Goal: Task Accomplishment & Management: Complete application form

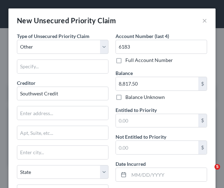
select select "9"
select select "2"
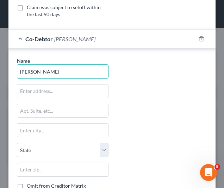
type input "[PERSON_NAME]"
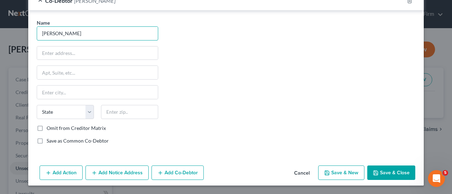
scroll to position [222, 0]
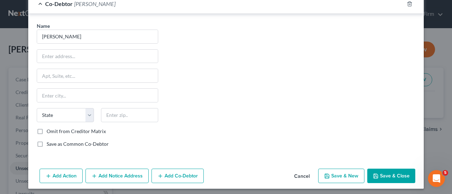
click at [224, 54] on div "Name * [PERSON_NAME] State [US_STATE] AK AR AZ CA CO CT DE DC [GEOGRAPHIC_DATA]…" at bounding box center [225, 87] width 385 height 131
click at [224, 170] on button "Save & Close" at bounding box center [391, 176] width 48 height 15
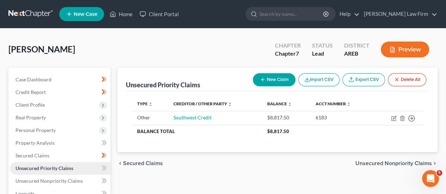
click at [90, 169] on link "Unsecured Priority Claims" at bounding box center [60, 168] width 101 height 13
click at [224, 74] on button "New Claim" at bounding box center [274, 79] width 43 height 13
select select "0"
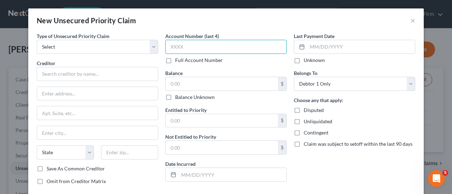
click at [202, 51] on input "text" at bounding box center [225, 47] width 121 height 14
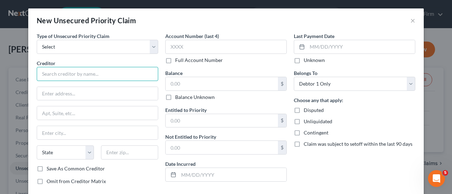
click at [78, 77] on input "text" at bounding box center [97, 74] width 121 height 14
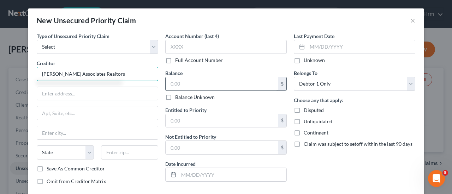
type input "[PERSON_NAME] Associates Realtors"
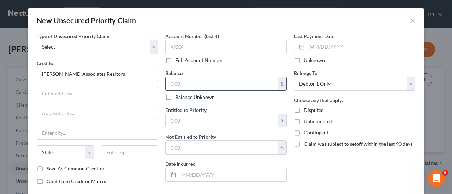
click at [193, 80] on input "text" at bounding box center [221, 83] width 112 height 13
type input "1,245.00"
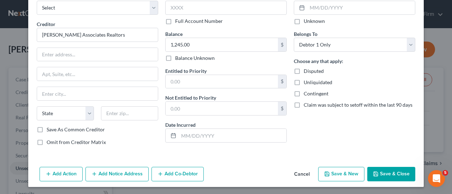
click at [224, 176] on button "Save & New" at bounding box center [341, 174] width 46 height 15
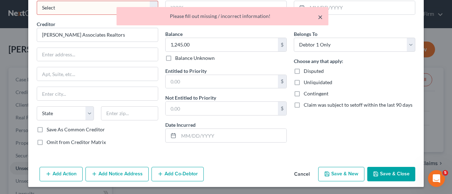
click at [224, 19] on button "×" at bounding box center [319, 17] width 5 height 8
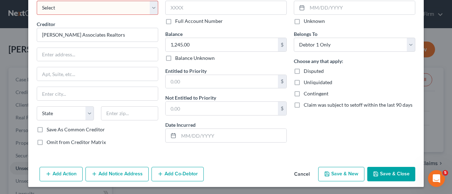
click at [224, 172] on button "Save & Close" at bounding box center [391, 174] width 48 height 15
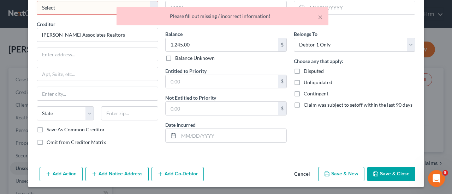
click at [224, 73] on div "Last Payment Date Unknown Belongs To * Select Debtor 1 Only Debtor 2 Only Debto…" at bounding box center [354, 72] width 128 height 158
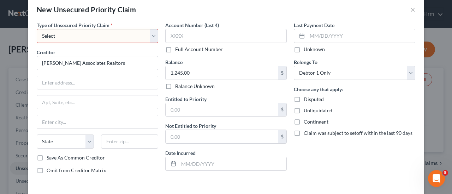
scroll to position [0, 0]
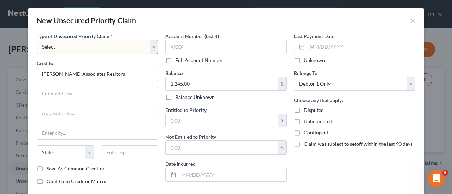
click at [152, 44] on select "Select Taxes & Other Government Units Domestic Support Obligations Extensions o…" at bounding box center [97, 47] width 121 height 14
select select "9"
click at [37, 40] on select "Select Taxes & Other Government Units Domestic Support Obligations Extensions o…" at bounding box center [97, 47] width 121 height 14
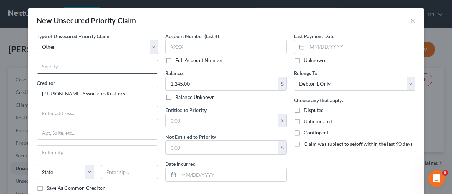
click at [112, 67] on input "text" at bounding box center [97, 66] width 121 height 13
type input "Debt"
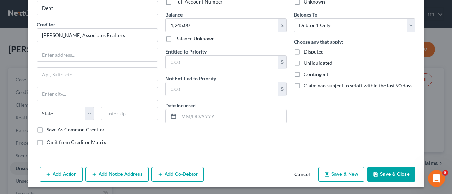
click at [224, 171] on button "Save & New" at bounding box center [341, 174] width 46 height 15
select select "0"
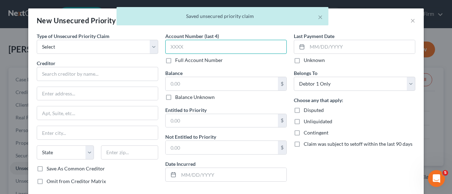
click at [184, 43] on input "text" at bounding box center [225, 47] width 121 height 14
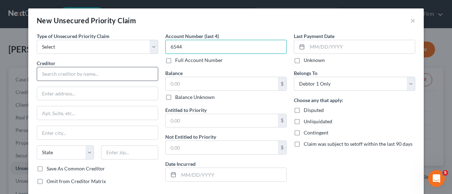
type input "6544"
click at [79, 73] on input "text" at bounding box center [97, 74] width 121 height 14
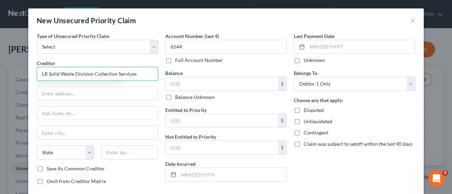
type input "LR Solid Waste Division Collection Services"
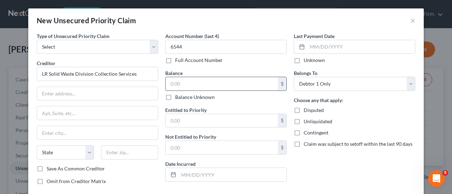
click at [203, 80] on input "text" at bounding box center [221, 83] width 112 height 13
type input "1,804.57"
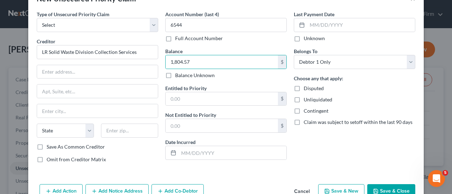
scroll to position [39, 0]
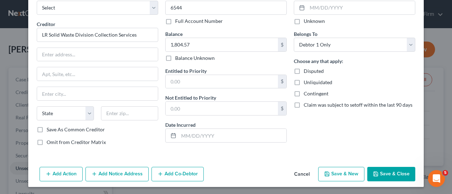
click at [224, 174] on button "Save & Close" at bounding box center [391, 174] width 48 height 15
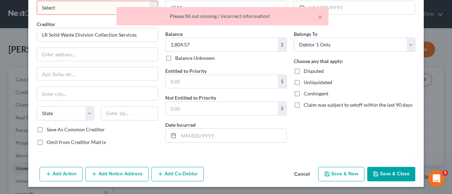
click at [134, 11] on div "× Please fill out missing / incorrect information!" at bounding box center [222, 16] width 212 height 18
click at [103, 12] on div "× Please fill out missing / incorrect information!" at bounding box center [222, 18] width 452 height 22
click at [152, 6] on select "Select Taxes & Other Government Units Domestic Support Obligations Extensions o…" at bounding box center [97, 8] width 121 height 14
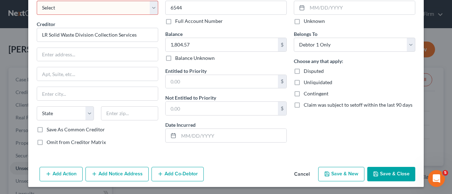
select select "9"
click at [37, 1] on select "Select Taxes & Other Government Units Domestic Support Obligations Extensions o…" at bounding box center [97, 8] width 121 height 14
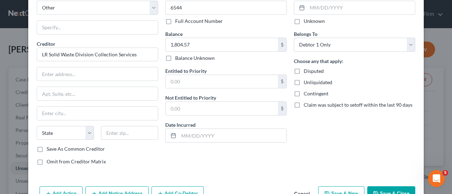
click at [224, 187] on button "Save & New" at bounding box center [341, 194] width 46 height 15
select select "0"
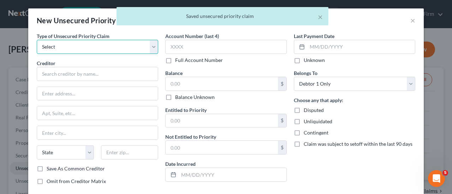
click at [144, 49] on select "Select Taxes & Other Government Units Domestic Support Obligations Extensions o…" at bounding box center [97, 47] width 121 height 14
select select "9"
click at [37, 40] on select "Select Taxes & Other Government Units Domestic Support Obligations Extensions o…" at bounding box center [97, 47] width 121 height 14
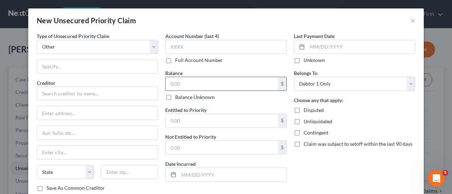
click at [181, 84] on input "text" at bounding box center [221, 83] width 112 height 13
type input "1,133.61"
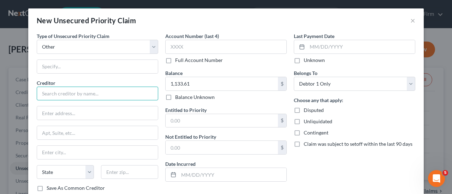
click at [103, 87] on input "text" at bounding box center [97, 94] width 121 height 14
type input "Central [US_STATE] Water"
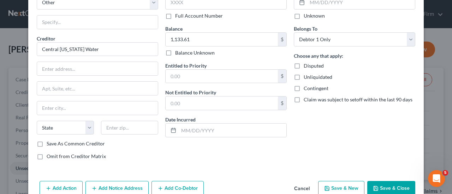
scroll to position [59, 0]
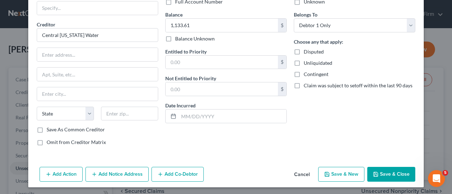
click at [224, 171] on button "Save & New" at bounding box center [341, 174] width 46 height 15
select select "0"
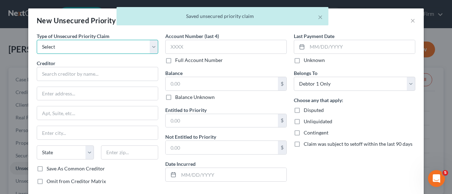
click at [150, 49] on select "Select Taxes & Other Government Units Domestic Support Obligations Extensions o…" at bounding box center [97, 47] width 121 height 14
select select "9"
click at [37, 40] on select "Select Taxes & Other Government Units Domestic Support Obligations Extensions o…" at bounding box center [97, 47] width 121 height 14
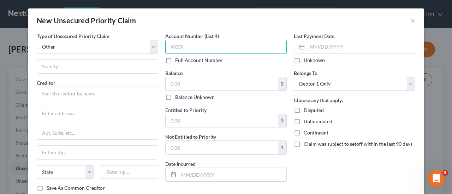
click at [208, 45] on input "text" at bounding box center [225, 47] width 121 height 14
type input "6544"
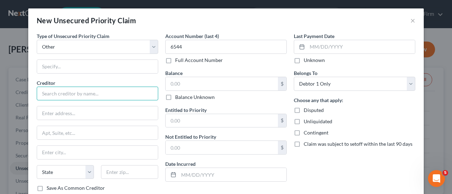
click at [64, 95] on input "text" at bounding box center [97, 94] width 121 height 14
type input "E"
click at [55, 92] on input "Centrall Arkasnas Water" at bounding box center [97, 94] width 121 height 14
click at [69, 95] on input "Central Arkasnas Water" at bounding box center [97, 94] width 121 height 14
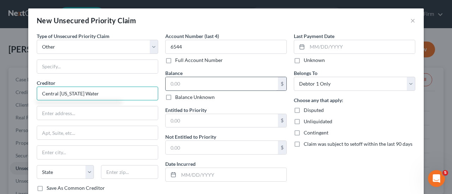
type input "Central [US_STATE] Water"
click at [187, 84] on input "text" at bounding box center [221, 83] width 112 height 13
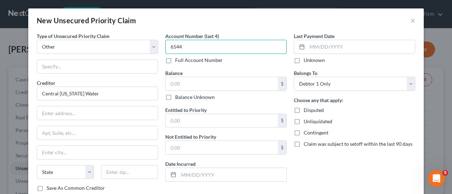
click at [224, 47] on input "6544" at bounding box center [225, 47] width 121 height 14
type input "5470"
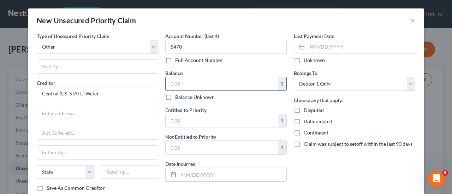
click at [190, 86] on input "text" at bounding box center [221, 83] width 112 height 13
type input "863.38"
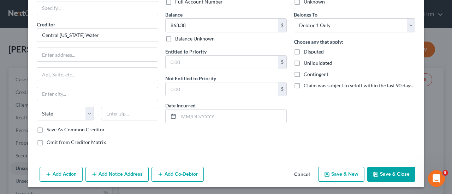
click at [224, 175] on button "Save & New" at bounding box center [341, 174] width 46 height 15
select select "0"
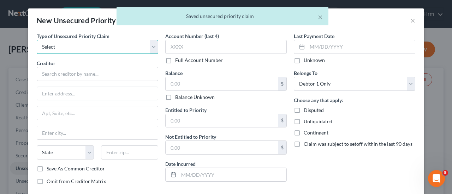
click at [148, 45] on select "Select Taxes & Other Government Units Domestic Support Obligations Extensions o…" at bounding box center [97, 47] width 121 height 14
select select "9"
click at [37, 40] on select "Select Taxes & Other Government Units Domestic Support Obligations Extensions o…" at bounding box center [97, 47] width 121 height 14
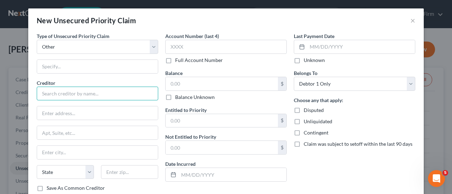
click at [62, 97] on input "text" at bounding box center [97, 94] width 121 height 14
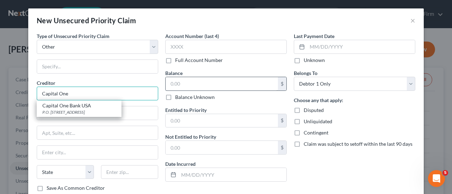
type input "Capital One"
click at [195, 80] on input "text" at bounding box center [221, 83] width 112 height 13
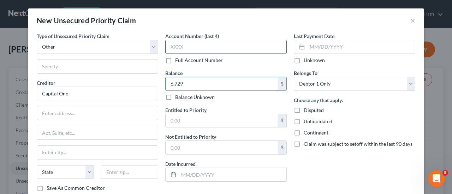
type input "6,729"
click at [193, 46] on input "text" at bounding box center [225, 47] width 121 height 14
type input "6729"
click at [182, 83] on input "6,729" at bounding box center [221, 83] width 112 height 13
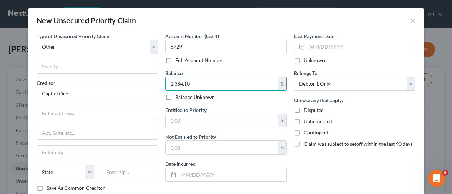
type input "1,384.10"
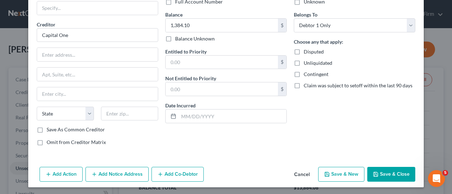
click at [224, 175] on button "Save & New" at bounding box center [341, 174] width 46 height 15
select select "0"
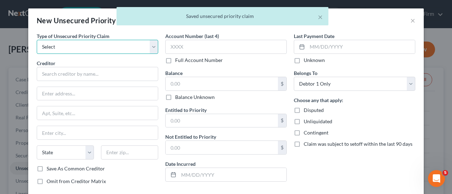
click at [148, 49] on select "Select Taxes & Other Government Units Domestic Support Obligations Extensions o…" at bounding box center [97, 47] width 121 height 14
select select "9"
click at [37, 40] on select "Select Taxes & Other Government Units Domestic Support Obligations Extensions o…" at bounding box center [97, 47] width 121 height 14
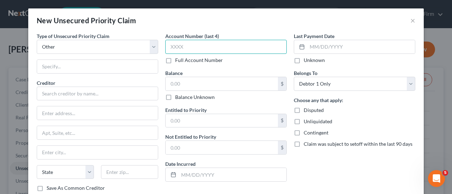
click at [224, 45] on input "text" at bounding box center [225, 47] width 121 height 14
type input "8588"
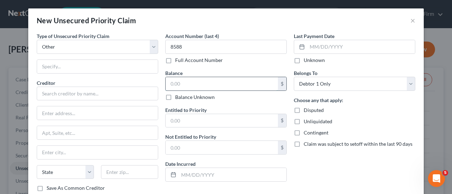
click at [216, 81] on input "text" at bounding box center [221, 83] width 112 height 13
type input "922.15"
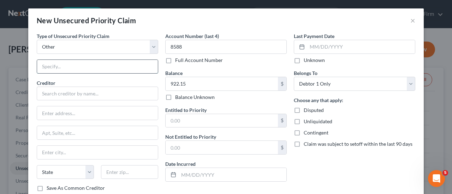
click at [67, 64] on input "text" at bounding box center [97, 66] width 121 height 13
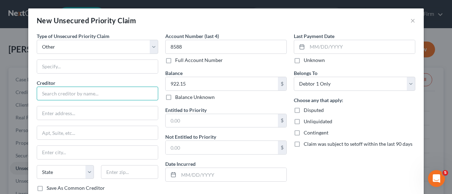
click at [71, 98] on input "text" at bounding box center [97, 94] width 121 height 14
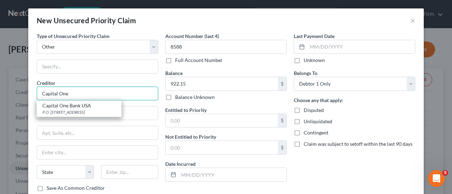
type input "Capital One"
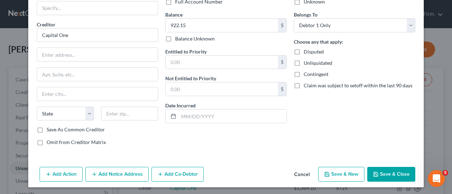
click at [224, 172] on button "Save & Close" at bounding box center [391, 174] width 48 height 15
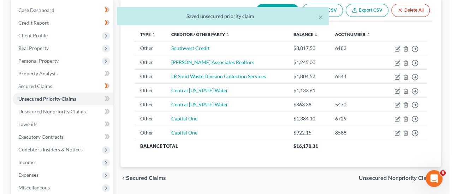
scroll to position [71, 0]
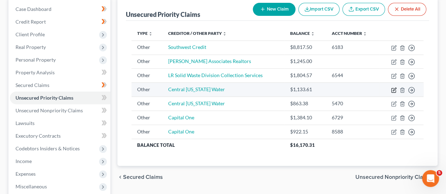
click at [224, 89] on icon "button" at bounding box center [394, 90] width 4 height 4
select select "9"
select select "0"
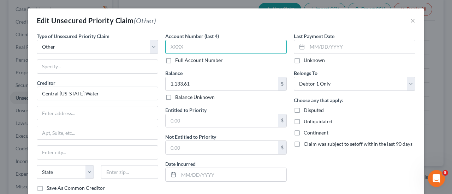
click at [188, 42] on input "text" at bounding box center [225, 47] width 121 height 14
type input "6544"
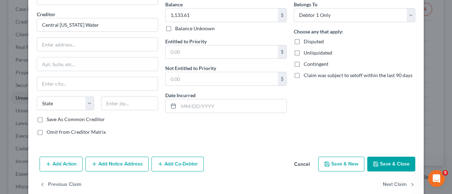
scroll to position [79, 0]
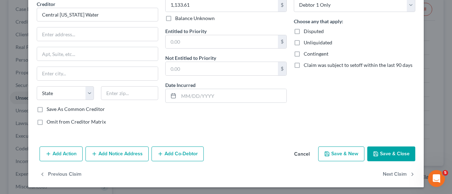
click at [224, 151] on button "Save & Close" at bounding box center [391, 154] width 48 height 15
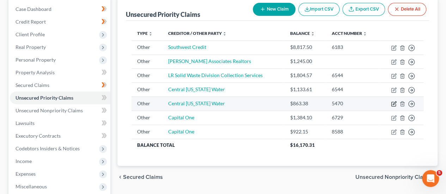
click at [224, 104] on icon "button" at bounding box center [394, 104] width 6 height 6
select select "9"
select select "0"
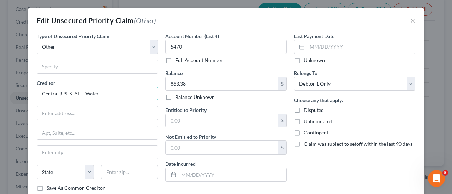
click at [90, 93] on input "Central [US_STATE] Water" at bounding box center [97, 94] width 121 height 14
type input "Entergy [US_STATE]"
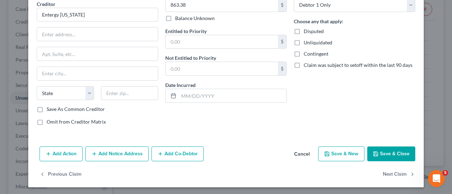
click at [224, 151] on button "Save & Close" at bounding box center [391, 154] width 48 height 15
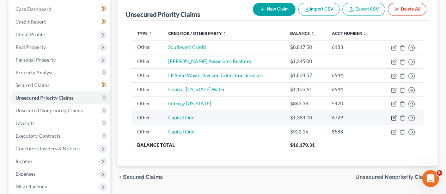
click at [224, 115] on icon "button" at bounding box center [394, 118] width 6 height 6
select select "9"
select select "0"
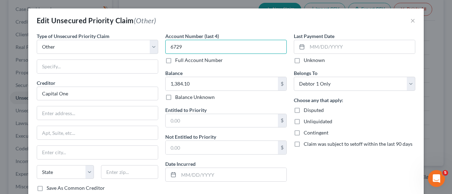
click at [224, 48] on input "6729" at bounding box center [225, 47] width 121 height 14
type input "839"
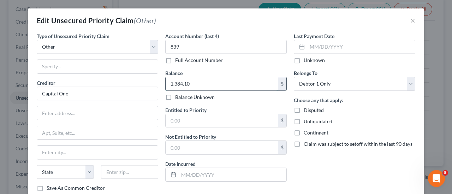
click at [213, 82] on input "1,384.10" at bounding box center [221, 83] width 112 height 13
type input "2,733.67"
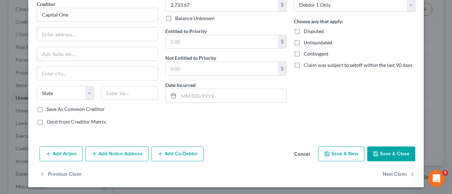
click at [224, 151] on button "Save & Close" at bounding box center [391, 154] width 48 height 15
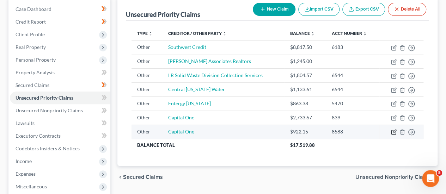
click at [224, 133] on icon "button" at bounding box center [394, 132] width 6 height 6
select select "9"
select select "0"
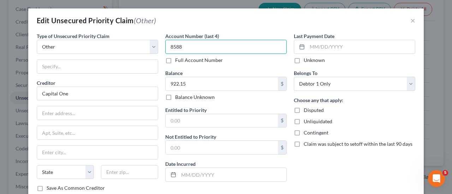
click at [178, 48] on input "8588" at bounding box center [225, 47] width 121 height 14
type input "6729"
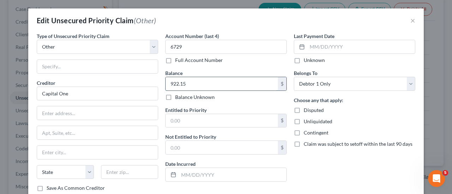
click at [186, 83] on input "922.15" at bounding box center [221, 83] width 112 height 13
type input "1,384.10"
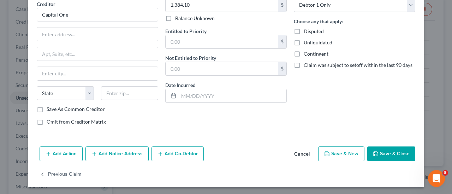
click at [224, 156] on button "Save & Close" at bounding box center [391, 154] width 48 height 15
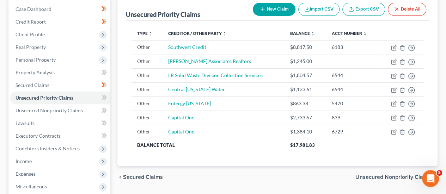
click at [224, 7] on icon "button" at bounding box center [263, 9] width 6 height 6
select select "0"
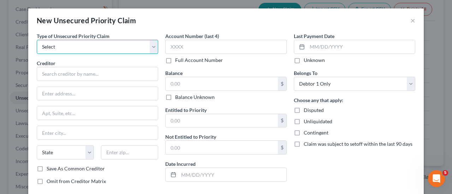
click at [82, 44] on select "Select Taxes & Other Government Units Domestic Support Obligations Extensions o…" at bounding box center [97, 47] width 121 height 14
select select "9"
click at [37, 40] on select "Select Taxes & Other Government Units Domestic Support Obligations Extensions o…" at bounding box center [97, 47] width 121 height 14
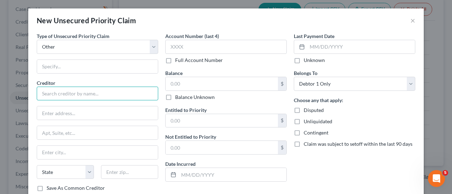
click at [65, 88] on input "text" at bounding box center [97, 94] width 121 height 14
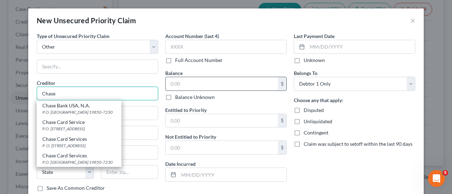
type input "Chase"
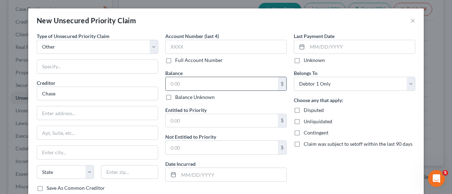
click at [186, 84] on input "text" at bounding box center [221, 83] width 112 height 13
type input "922.15"
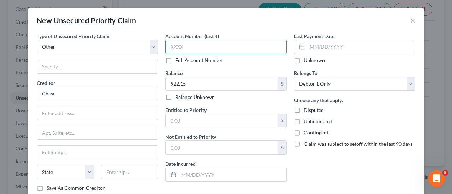
click at [207, 45] on input "text" at bounding box center [225, 47] width 121 height 14
type input "8588"
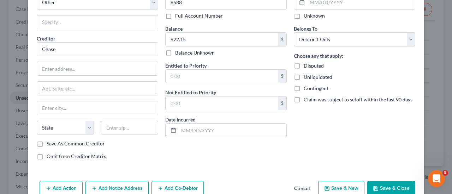
scroll to position [59, 0]
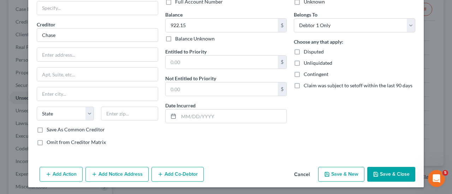
click at [224, 178] on button "Save & Close" at bounding box center [391, 174] width 48 height 15
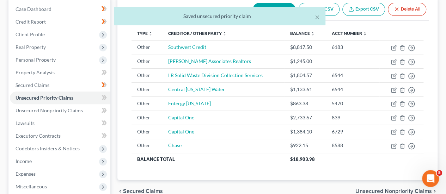
click at [224, 3] on button "New Claim" at bounding box center [274, 9] width 43 height 13
select select "0"
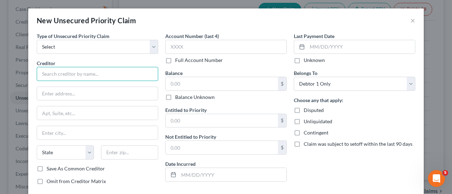
click at [98, 71] on input "text" at bounding box center [97, 74] width 121 height 14
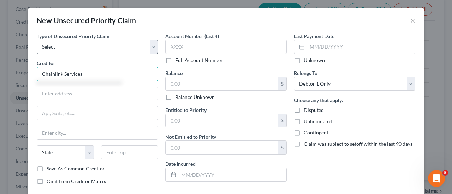
type input "Chainlink Services"
click at [152, 48] on select "Select Taxes & Other Government Units Domestic Support Obligations Extensions o…" at bounding box center [97, 47] width 121 height 14
select select "9"
click at [37, 40] on select "Select Taxes & Other Government Units Domestic Support Obligations Extensions o…" at bounding box center [97, 47] width 121 height 14
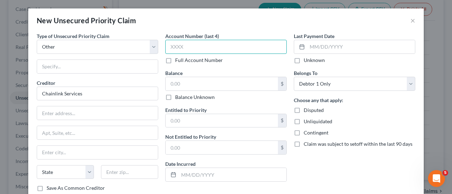
click at [202, 43] on input "text" at bounding box center [225, 47] width 121 height 14
type input "9368"
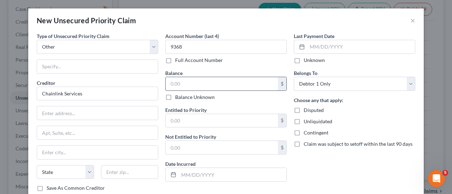
click at [187, 86] on input "text" at bounding box center [221, 83] width 112 height 13
type input "887.00"
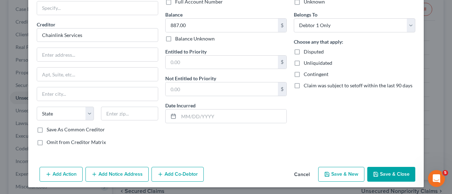
click at [224, 176] on button "Save & New" at bounding box center [341, 174] width 46 height 15
select select "0"
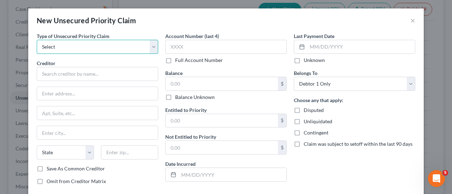
click at [150, 50] on select "Select Taxes & Other Government Units Domestic Support Obligations Extensions o…" at bounding box center [97, 47] width 121 height 14
select select "9"
click at [37, 40] on select "Select Taxes & Other Government Units Domestic Support Obligations Extensions o…" at bounding box center [97, 47] width 121 height 14
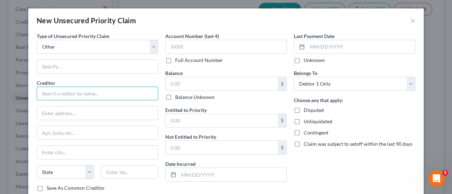
click at [82, 93] on input "text" at bounding box center [97, 94] width 121 height 14
type input "Progressive"
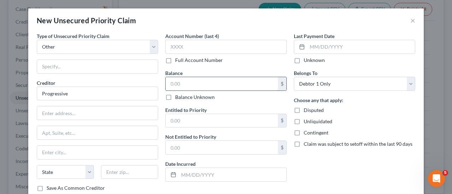
click at [201, 83] on input "text" at bounding box center [221, 83] width 112 height 13
type input "592.61"
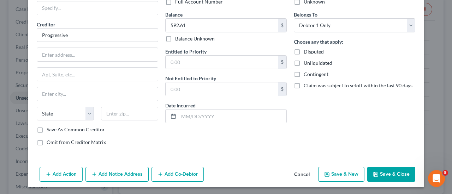
click at [224, 176] on button "Save & New" at bounding box center [341, 174] width 46 height 15
select select "0"
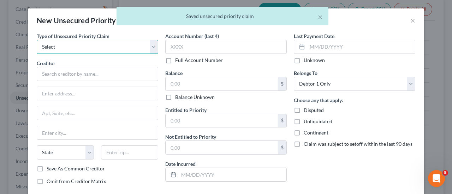
click at [133, 48] on select "Select Taxes & Other Government Units Domestic Support Obligations Extensions o…" at bounding box center [97, 47] width 121 height 14
select select "9"
click at [37, 40] on select "Select Taxes & Other Government Units Domestic Support Obligations Extensions o…" at bounding box center [97, 47] width 121 height 14
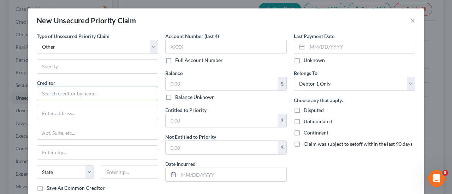
click at [82, 91] on input "text" at bounding box center [97, 94] width 121 height 14
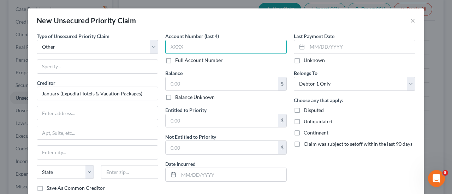
type input "January (Expedia Hotels & Vacation Packages)"
click at [176, 44] on input "text" at bounding box center [225, 47] width 121 height 14
type input "MI9J"
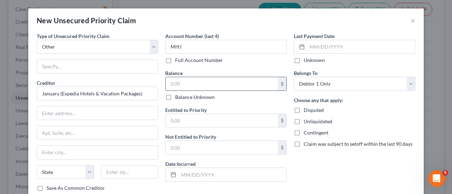
click at [186, 82] on input "text" at bounding box center [221, 83] width 112 height 13
type input "203.91"
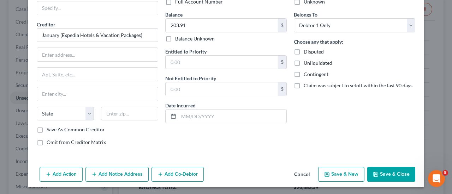
click at [224, 175] on button "Save & New" at bounding box center [341, 174] width 46 height 15
select select "0"
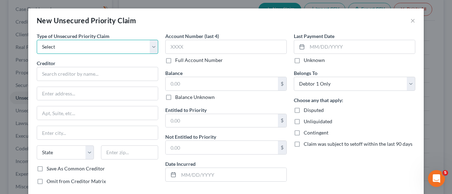
click at [153, 43] on select "Select Taxes & Other Government Units Domestic Support Obligations Extensions o…" at bounding box center [97, 47] width 121 height 14
select select "9"
click at [37, 40] on select "Select Taxes & Other Government Units Domestic Support Obligations Extensions o…" at bounding box center [97, 47] width 121 height 14
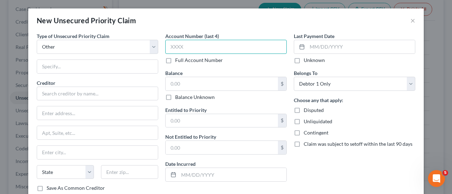
click at [188, 51] on input "text" at bounding box center [225, 47] width 121 height 14
type input "4PI6"
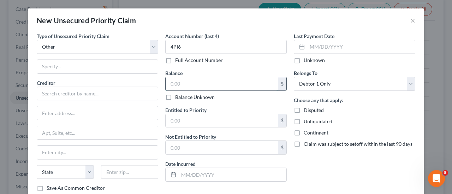
click at [185, 84] on input "text" at bounding box center [221, 83] width 112 height 13
type input "83.58"
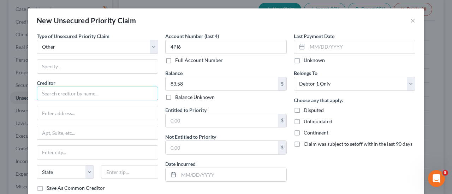
click at [99, 94] on input "text" at bounding box center [97, 94] width 121 height 14
type input "j"
type input "January (Affirm Virtual Card)"
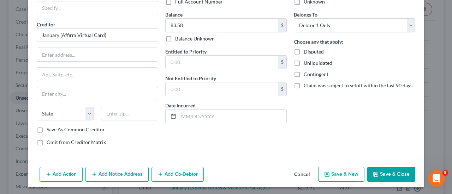
click at [224, 168] on button "Save & New" at bounding box center [341, 174] width 46 height 15
select select "0"
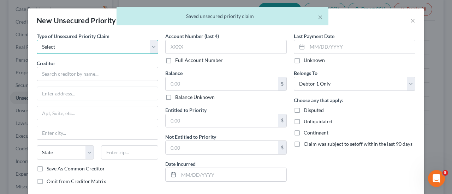
click at [109, 45] on select "Select Taxes & Other Government Units Domestic Support Obligations Extensions o…" at bounding box center [97, 47] width 121 height 14
select select "9"
click at [37, 40] on select "Select Taxes & Other Government Units Domestic Support Obligations Extensions o…" at bounding box center [97, 47] width 121 height 14
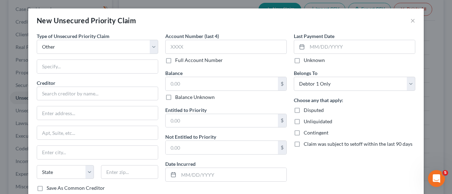
click at [94, 102] on div "Creditor * State [US_STATE] AK AR AZ CA CO [GEOGRAPHIC_DATA] DE DC [GEOGRAPHIC_…" at bounding box center [97, 132] width 121 height 106
click at [91, 92] on input "text" at bounding box center [97, 94] width 121 height 14
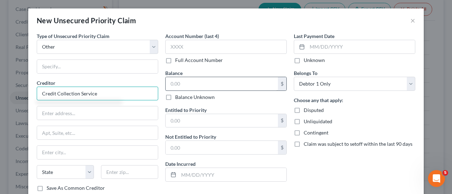
type input "Credit Collection Service"
click at [218, 77] on input "text" at bounding box center [221, 83] width 112 height 13
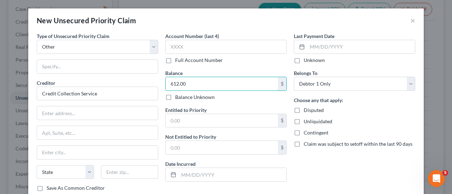
type input "612.00"
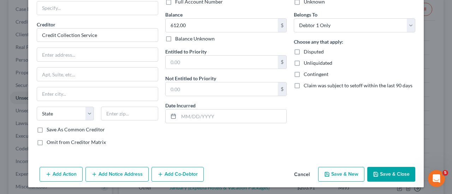
click at [224, 172] on icon "button" at bounding box center [327, 175] width 6 height 6
select select "0"
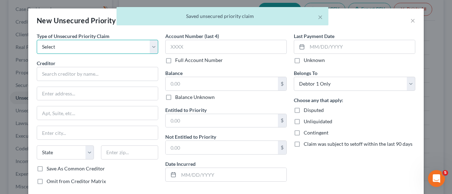
click at [101, 43] on select "Select Taxes & Other Government Units Domestic Support Obligations Extensions o…" at bounding box center [97, 47] width 121 height 14
select select "9"
click at [37, 40] on select "Select Taxes & Other Government Units Domestic Support Obligations Extensions o…" at bounding box center [97, 47] width 121 height 14
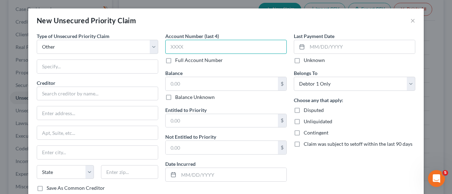
click at [206, 46] on input "text" at bounding box center [225, 47] width 121 height 14
type input "4775"
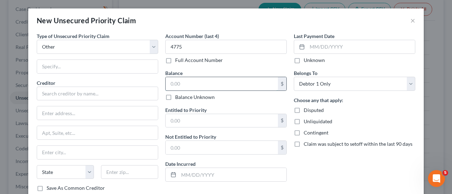
click at [191, 89] on input "text" at bounding box center [221, 83] width 112 height 13
type input "583.15"
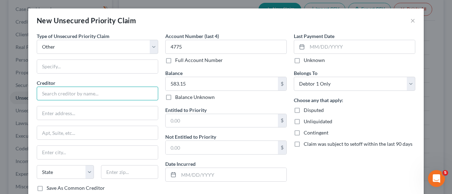
click at [71, 99] on input "text" at bounding box center [97, 94] width 121 height 14
type input "Jefferson Capital Systems, LLC"
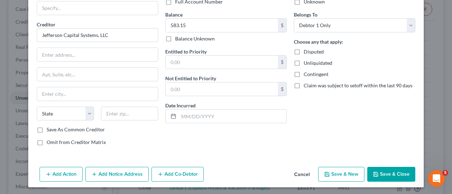
click at [224, 173] on button "Save & New" at bounding box center [341, 174] width 46 height 15
select select "0"
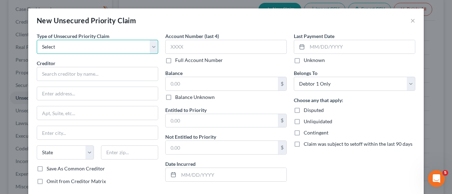
click at [150, 48] on select "Select Taxes & Other Government Units Domestic Support Obligations Extensions o…" at bounding box center [97, 47] width 121 height 14
select select "9"
click at [37, 40] on select "Select Taxes & Other Government Units Domestic Support Obligations Extensions o…" at bounding box center [97, 47] width 121 height 14
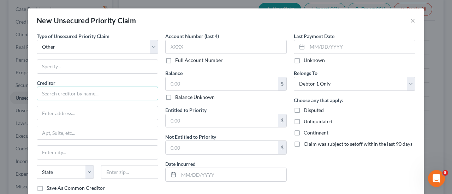
click at [73, 96] on input "text" at bounding box center [97, 94] width 121 height 14
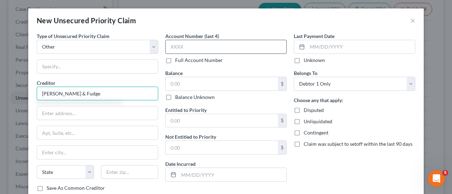
type input "[PERSON_NAME] & Fudge"
click at [172, 46] on input "text" at bounding box center [225, 47] width 121 height 14
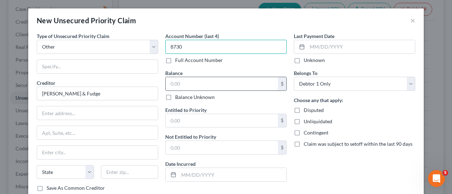
type input "8730"
click at [189, 84] on input "text" at bounding box center [221, 83] width 112 height 13
type input "1"
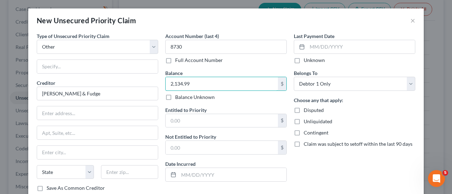
type input "2,134.99"
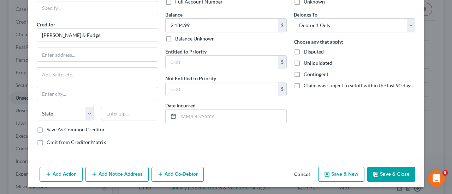
click at [224, 168] on button "Save & New" at bounding box center [341, 174] width 46 height 15
select select "0"
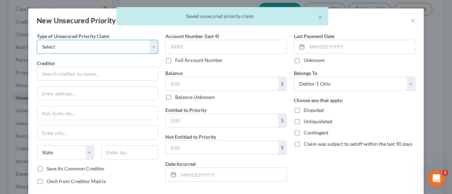
click at [136, 43] on select "Select Taxes & Other Government Units Domestic Support Obligations Extensions o…" at bounding box center [97, 47] width 121 height 14
select select "9"
click at [37, 40] on select "Select Taxes & Other Government Units Domestic Support Obligations Extensions o…" at bounding box center [97, 47] width 121 height 14
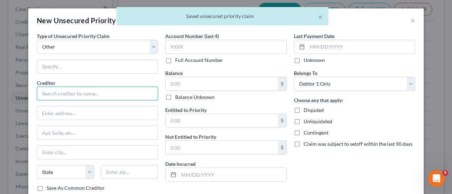
click at [58, 96] on input "text" at bounding box center [97, 94] width 121 height 14
type input "a"
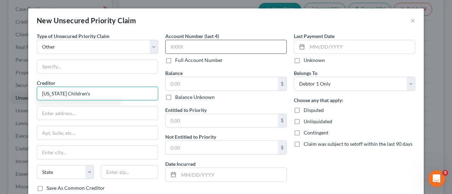
type input "[US_STATE] Children's"
click at [183, 48] on input "text" at bounding box center [225, 47] width 121 height 14
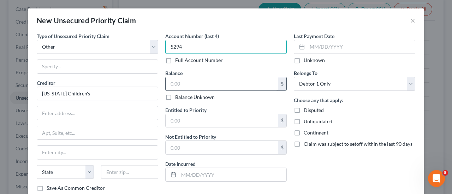
type input "5294"
click at [205, 84] on input "text" at bounding box center [221, 83] width 112 height 13
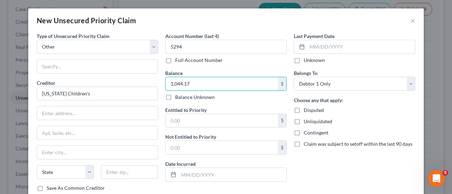
type input "1,044.17"
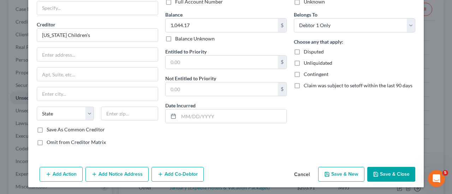
click at [224, 172] on button "Save & New" at bounding box center [341, 174] width 46 height 15
select select "0"
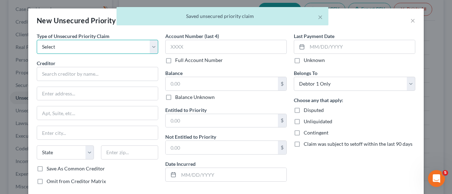
click at [146, 44] on select "Select Taxes & Other Government Units Domestic Support Obligations Extensions o…" at bounding box center [97, 47] width 121 height 14
select select "9"
click at [37, 40] on select "Select Taxes & Other Government Units Domestic Support Obligations Extensions o…" at bounding box center [97, 47] width 121 height 14
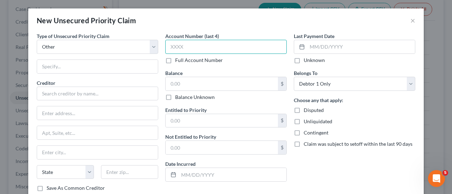
click at [174, 43] on input "text" at bounding box center [225, 47] width 121 height 14
type input "7842"
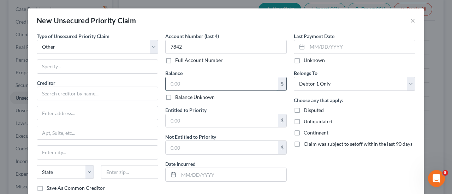
click at [191, 86] on input "text" at bounding box center [221, 83] width 112 height 13
type input "250.00"
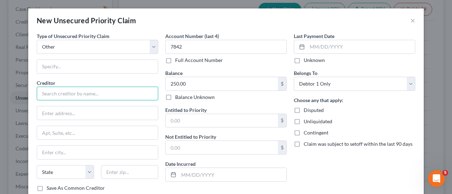
click at [77, 91] on input "text" at bounding box center [97, 94] width 121 height 14
type input "[US_STATE] Children's"
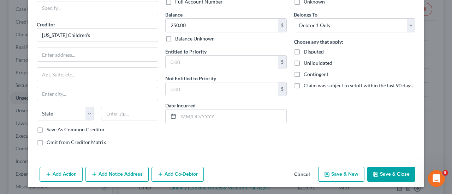
click at [224, 171] on button "Save & New" at bounding box center [341, 174] width 46 height 15
select select "0"
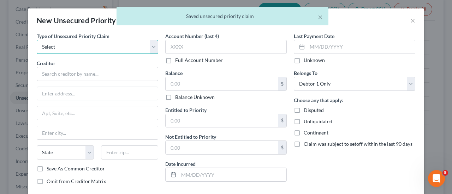
click at [134, 50] on select "Select Taxes & Other Government Units Domestic Support Obligations Extensions o…" at bounding box center [97, 47] width 121 height 14
select select "9"
click at [37, 40] on select "Select Taxes & Other Government Units Domestic Support Obligations Extensions o…" at bounding box center [97, 47] width 121 height 14
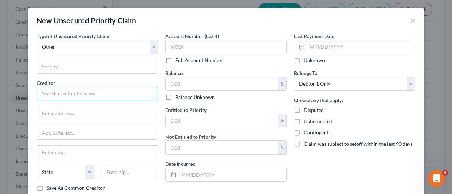
click at [109, 91] on input "text" at bounding box center [97, 94] width 121 height 14
paste input "[US_STATE] Children's"
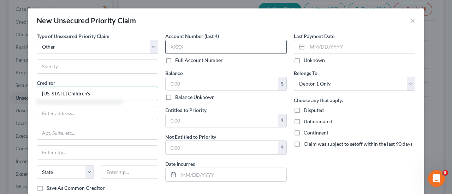
type input "[US_STATE] Children's"
click at [186, 51] on input "text" at bounding box center [225, 47] width 121 height 14
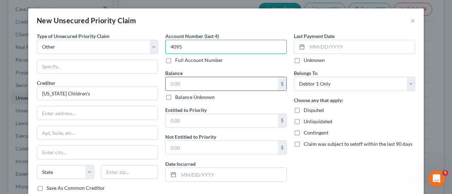
type input "4095"
click at [180, 89] on input "text" at bounding box center [221, 83] width 112 height 13
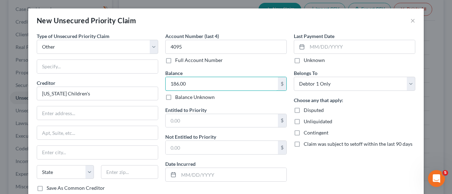
type input "186.00"
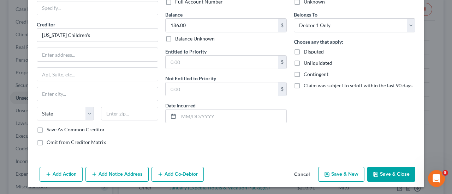
click at [224, 175] on polyline "button" at bounding box center [327, 176] width 2 height 2
select select "0"
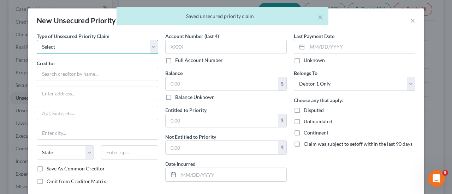
click at [99, 40] on select "Select Taxes & Other Government Units Domestic Support Obligations Extensions o…" at bounding box center [97, 47] width 121 height 14
select select "9"
click at [37, 40] on select "Select Taxes & Other Government Units Domestic Support Obligations Extensions o…" at bounding box center [97, 47] width 121 height 14
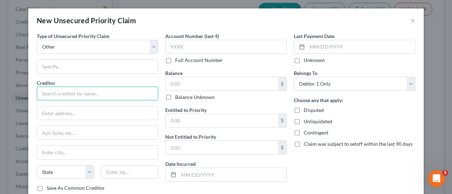
click at [71, 97] on input "text" at bounding box center [97, 94] width 121 height 14
paste input "[US_STATE] Children's"
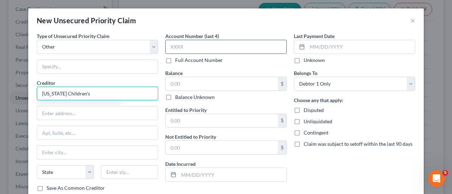
type input "[US_STATE] Children's"
click at [185, 43] on input "text" at bounding box center [225, 47] width 121 height 14
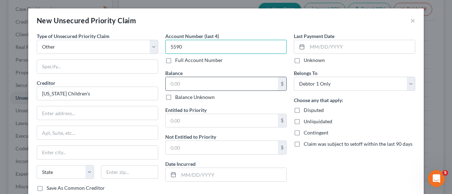
type input "5590"
click at [188, 86] on input "text" at bounding box center [221, 83] width 112 height 13
type input "27.98"
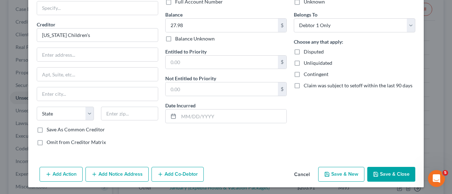
click at [224, 171] on button "Save & New" at bounding box center [341, 174] width 46 height 15
select select "0"
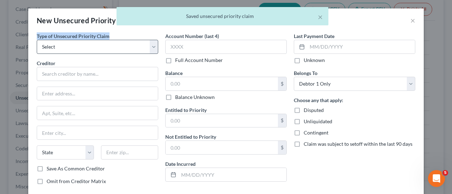
drag, startPoint x: 133, startPoint y: 39, endPoint x: 135, endPoint y: 48, distance: 8.6
click at [135, 48] on div "Type of Unsecured Priority Claim * Select Taxes & Other Government Units Domest…" at bounding box center [97, 43] width 121 height 22
click at [135, 48] on select "Select Taxes & Other Government Units Domestic Support Obligations Extensions o…" at bounding box center [97, 47] width 121 height 14
select select "9"
click at [37, 40] on select "Select Taxes & Other Government Units Domestic Support Obligations Extensions o…" at bounding box center [97, 47] width 121 height 14
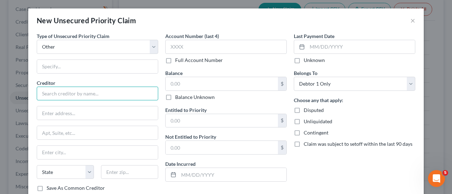
click at [64, 91] on input "text" at bounding box center [97, 94] width 121 height 14
paste input "[US_STATE] Children's"
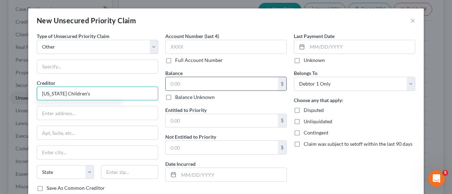
type input "[US_STATE] Children's"
click at [175, 84] on input "text" at bounding box center [221, 83] width 112 height 13
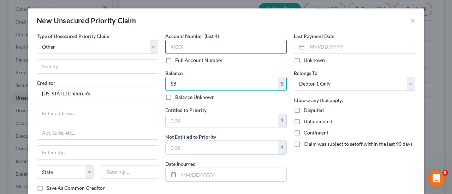
type input "58"
click at [182, 46] on input "text" at bounding box center [225, 47] width 121 height 14
type input "9241"
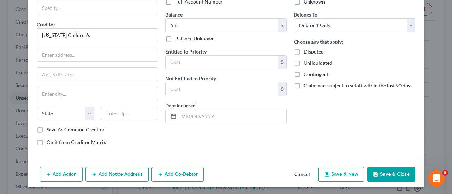
click at [224, 176] on button "Save & New" at bounding box center [341, 174] width 46 height 15
select select "0"
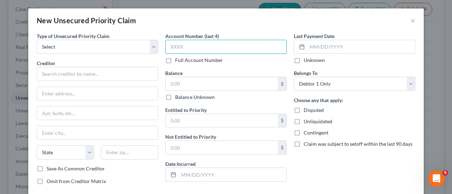
click at [181, 48] on input "text" at bounding box center [225, 47] width 121 height 14
type input "6608"
click at [182, 76] on div "Balance $ Balance Unknown Balance Undetermined $ Balance Unknown" at bounding box center [225, 84] width 121 height 31
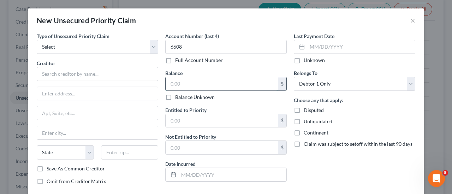
click at [182, 82] on input "text" at bounding box center [221, 83] width 112 height 13
type input "310.38"
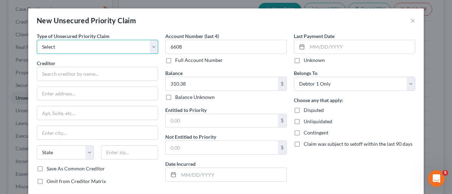
click at [128, 49] on select "Select Taxes & Other Government Units Domestic Support Obligations Extensions o…" at bounding box center [97, 47] width 121 height 14
select select "9"
click at [37, 40] on select "Select Taxes & Other Government Units Domestic Support Obligations Extensions o…" at bounding box center [97, 47] width 121 height 14
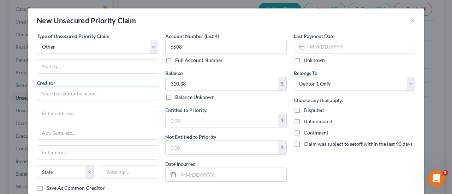
click at [88, 92] on input "text" at bounding box center [97, 94] width 121 height 14
paste input "[US_STATE] Children's"
type input "[US_STATE] Children's"
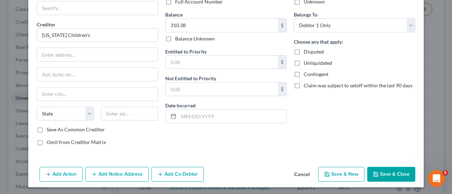
click at [224, 176] on button "Save & New" at bounding box center [341, 174] width 46 height 15
select select "0"
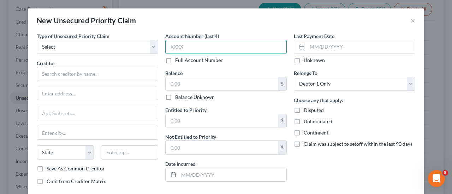
click at [200, 49] on input "text" at bounding box center [225, 47] width 121 height 14
type input "9716"
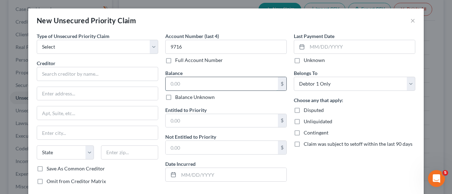
click at [198, 80] on input "text" at bounding box center [221, 83] width 112 height 13
type input "50.00"
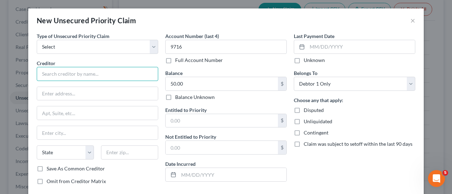
click at [66, 77] on input "text" at bounding box center [97, 74] width 121 height 14
paste input "[US_STATE] Children's"
type input "[US_STATE] Children's"
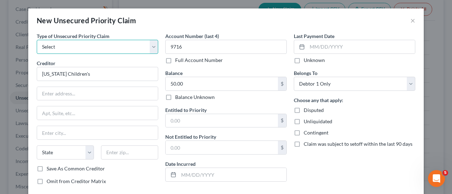
click at [74, 47] on select "Select Taxes & Other Government Units Domestic Support Obligations Extensions o…" at bounding box center [97, 47] width 121 height 14
select select "9"
click at [37, 40] on select "Select Taxes & Other Government Units Domestic Support Obligations Extensions o…" at bounding box center [97, 47] width 121 height 14
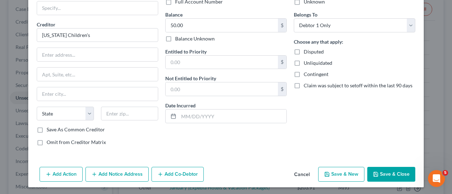
click at [224, 173] on button "Save & New" at bounding box center [341, 174] width 46 height 15
select select "0"
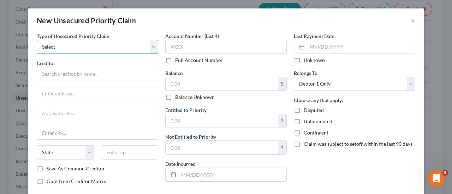
click at [152, 48] on select "Select Taxes & Other Government Units Domestic Support Obligations Extensions o…" at bounding box center [97, 47] width 121 height 14
select select "9"
click at [37, 40] on select "Select Taxes & Other Government Units Domestic Support Obligations Extensions o…" at bounding box center [97, 47] width 121 height 14
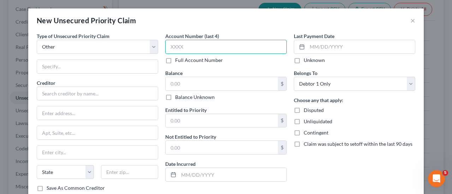
click at [192, 44] on input "text" at bounding box center [225, 47] width 121 height 14
type input "7510"
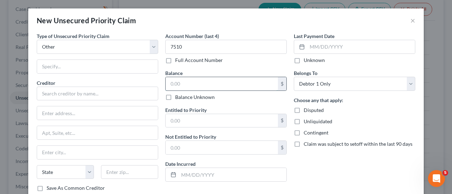
click at [181, 81] on input "text" at bounding box center [221, 83] width 112 height 13
type input "80.80"
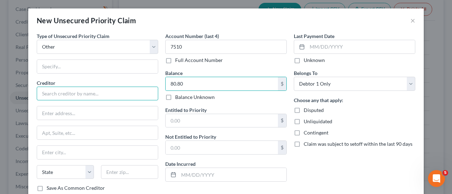
click at [84, 88] on input "text" at bounding box center [97, 94] width 121 height 14
paste input "[US_STATE] Children's"
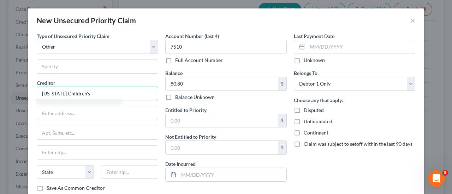
type input "[US_STATE] Children's"
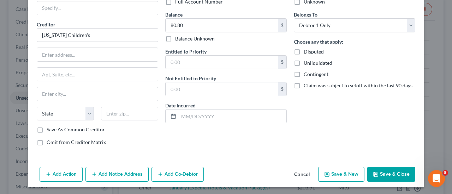
click at [224, 173] on button "Save & New" at bounding box center [341, 174] width 46 height 15
select select "0"
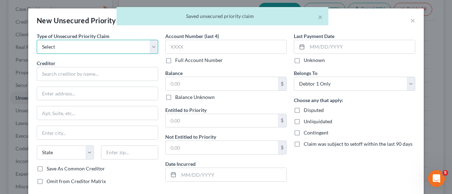
click at [129, 46] on select "Select Taxes & Other Government Units Domestic Support Obligations Extensions o…" at bounding box center [97, 47] width 121 height 14
select select "9"
click at [37, 40] on select "Select Taxes & Other Government Units Domestic Support Obligations Extensions o…" at bounding box center [97, 47] width 121 height 14
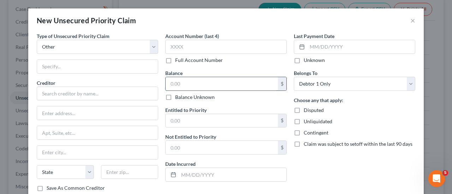
click at [189, 88] on input "text" at bounding box center [221, 83] width 112 height 13
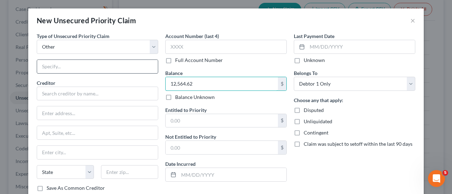
type input "12,564.62"
click at [82, 65] on input "text" at bounding box center [97, 66] width 121 height 13
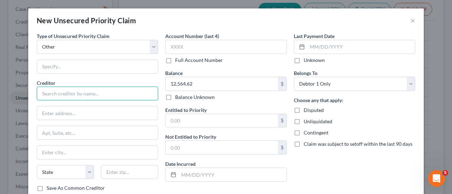
click at [74, 93] on input "text" at bounding box center [97, 94] width 121 height 14
type input "AidVantage"
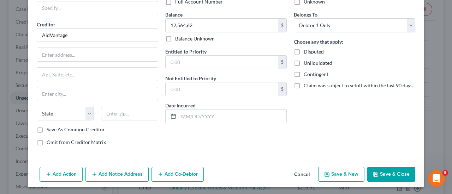
click at [224, 176] on button "Save & Close" at bounding box center [391, 174] width 48 height 15
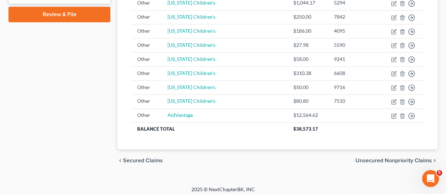
scroll to position [330, 0]
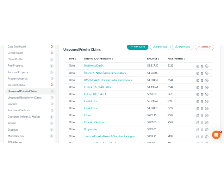
scroll to position [76, 0]
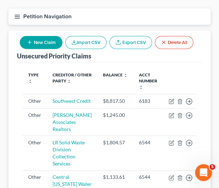
click at [49, 48] on button "New Claim" at bounding box center [41, 42] width 43 height 13
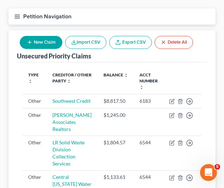
select select "0"
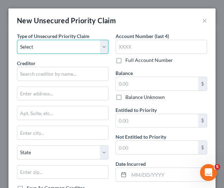
click at [49, 48] on select "Select Taxes & Other Government Units Domestic Support Obligations Extensions o…" at bounding box center [63, 47] width 92 height 14
select select "9"
click at [17, 40] on select "Select Taxes & Other Government Units Domestic Support Obligations Extensions o…" at bounding box center [63, 47] width 92 height 14
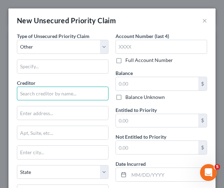
click at [71, 93] on input "text" at bounding box center [63, 94] width 92 height 14
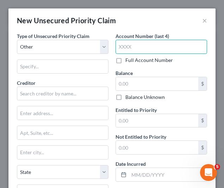
click at [163, 41] on input "text" at bounding box center [162, 47] width 92 height 14
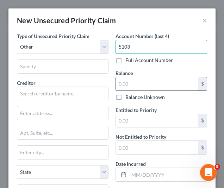
type input "5103"
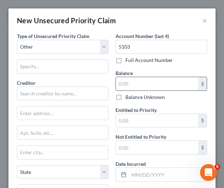
click at [162, 83] on input "text" at bounding box center [157, 83] width 83 height 13
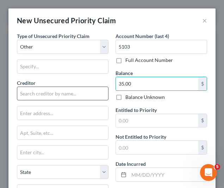
type input "35.00"
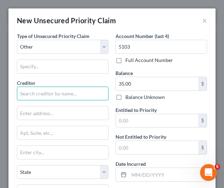
click at [73, 95] on input "text" at bounding box center [63, 94] width 92 height 14
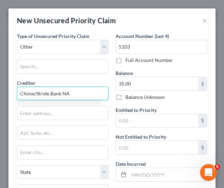
type input "Chime/Stride Bank NA"
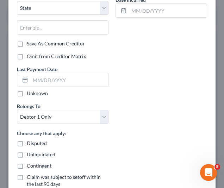
scroll to position [212, 0]
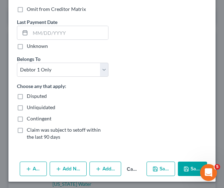
click at [153, 167] on icon "button" at bounding box center [155, 169] width 4 height 4
select select "0"
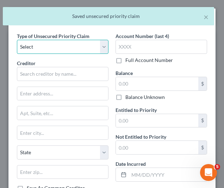
click at [93, 49] on select "Select Taxes & Other Government Units Domestic Support Obligations Extensions o…" at bounding box center [63, 47] width 92 height 14
select select "9"
click at [17, 40] on select "Select Taxes & Other Government Units Domestic Support Obligations Extensions o…" at bounding box center [63, 47] width 92 height 14
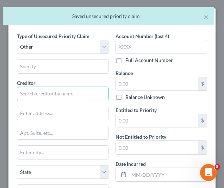
click at [44, 96] on input "text" at bounding box center [63, 94] width 92 height 14
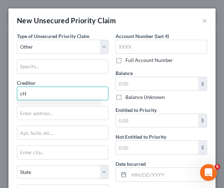
type input "c"
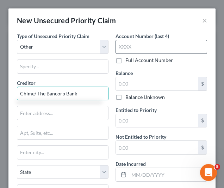
type input "Chime/ The Bancorp Bank"
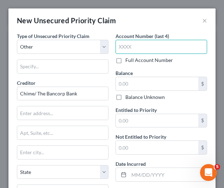
click at [134, 51] on input "text" at bounding box center [162, 47] width 92 height 14
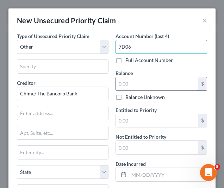
type input "7D06"
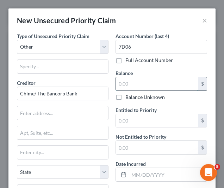
click at [156, 86] on input "text" at bounding box center [157, 83] width 83 height 13
type input "200.00"
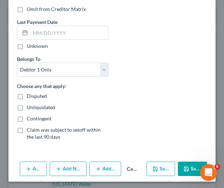
click at [163, 168] on button "Save & New" at bounding box center [161, 169] width 29 height 15
select select "0"
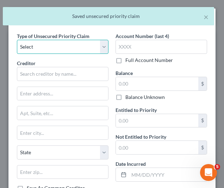
click at [75, 49] on select "Select Taxes & Other Government Units Domestic Support Obligations Extensions o…" at bounding box center [63, 47] width 92 height 14
select select "9"
click at [17, 40] on select "Select Taxes & Other Government Units Domestic Support Obligations Extensions o…" at bounding box center [63, 47] width 92 height 14
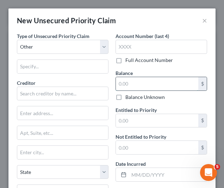
click at [122, 85] on input "text" at bounding box center [157, 83] width 83 height 13
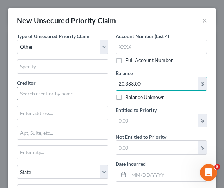
type input "20,383.00"
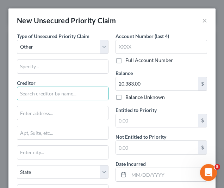
click at [60, 90] on input "text" at bounding box center [63, 94] width 92 height 14
type input "c"
type input "Chrysler Capital"
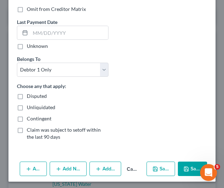
click at [166, 165] on button "Save & New" at bounding box center [161, 169] width 29 height 15
select select "0"
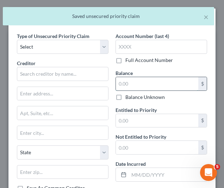
click at [156, 89] on input "text" at bounding box center [157, 83] width 83 height 13
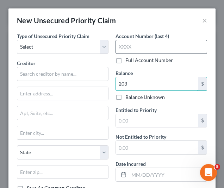
type input "203"
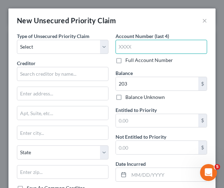
click at [133, 46] on input "text" at bounding box center [162, 47] width 92 height 14
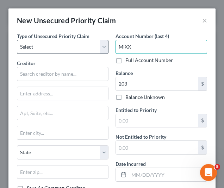
type input "MIXX"
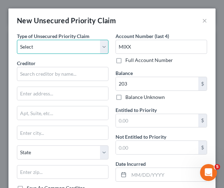
click at [97, 46] on select "Select Taxes & Other Government Units Domestic Support Obligations Extensions o…" at bounding box center [63, 47] width 92 height 14
select select "9"
click at [17, 40] on select "Select Taxes & Other Government Units Domestic Support Obligations Extensions o…" at bounding box center [63, 47] width 92 height 14
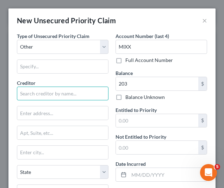
click at [41, 98] on input "text" at bounding box center [63, 94] width 92 height 14
type input "a"
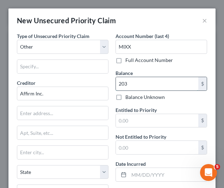
type input "Affirm Inc."
click at [147, 84] on input "203" at bounding box center [157, 83] width 83 height 13
type input "203.00"
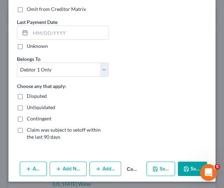
click at [168, 167] on button "Save & New" at bounding box center [161, 169] width 29 height 15
select select "0"
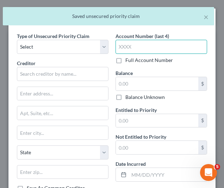
click at [140, 50] on input "text" at bounding box center [162, 47] width 92 height 14
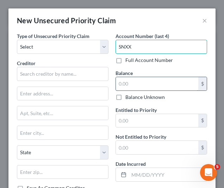
type input "SNXX"
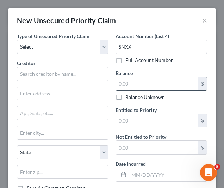
click at [131, 81] on input "text" at bounding box center [157, 83] width 83 height 13
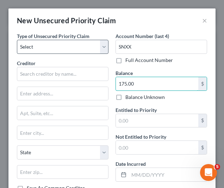
type input "175.00"
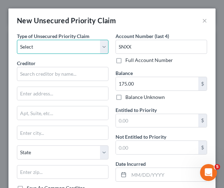
click at [77, 44] on select "Select Taxes & Other Government Units Domestic Support Obligations Extensions o…" at bounding box center [63, 47] width 92 height 14
select select "9"
click at [17, 40] on select "Select Taxes & Other Government Units Domestic Support Obligations Extensions o…" at bounding box center [63, 47] width 92 height 14
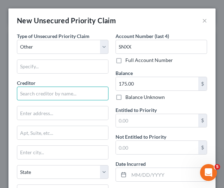
click at [35, 97] on input "text" at bounding box center [63, 94] width 92 height 14
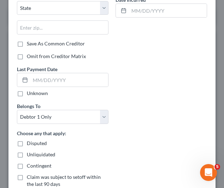
type input "Affirm Inc."
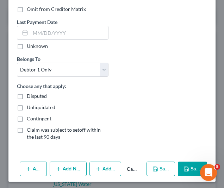
click at [161, 171] on button "Save & New" at bounding box center [161, 169] width 29 height 15
select select "0"
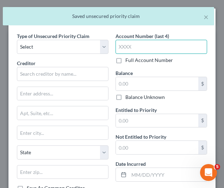
click at [136, 50] on input "text" at bounding box center [162, 47] width 92 height 14
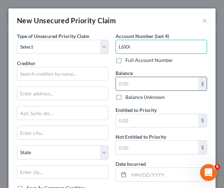
type input "L6XX"
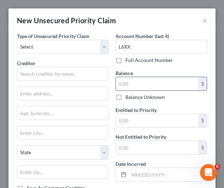
click at [135, 85] on input "text" at bounding box center [157, 83] width 83 height 13
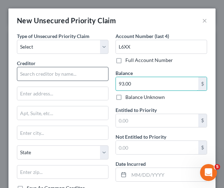
type input "93.00"
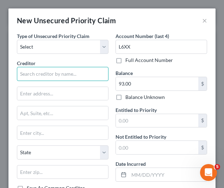
click at [59, 69] on input "text" at bounding box center [63, 74] width 92 height 14
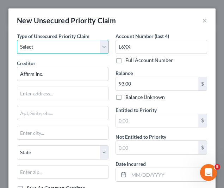
type input "Affirm Inc."
click at [93, 50] on select "Select Taxes & Other Government Units Domestic Support Obligations Extensions o…" at bounding box center [63, 47] width 92 height 14
select select "9"
click at [17, 40] on select "Select Taxes & Other Government Units Domestic Support Obligations Extensions o…" at bounding box center [63, 47] width 92 height 14
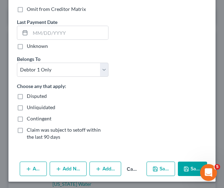
click at [153, 169] on icon "button" at bounding box center [156, 170] width 6 height 6
select select "0"
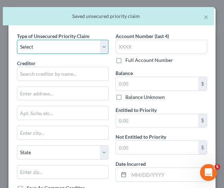
click at [93, 49] on select "Select Taxes & Other Government Units Domestic Support Obligations Extensions o…" at bounding box center [63, 47] width 92 height 14
select select "9"
click at [17, 40] on select "Select Taxes & Other Government Units Domestic Support Obligations Extensions o…" at bounding box center [63, 47] width 92 height 14
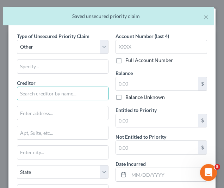
click at [54, 95] on input "text" at bounding box center [63, 94] width 92 height 14
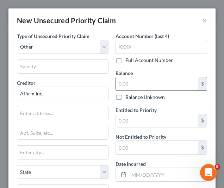
type input "Affirm Inc."
click at [130, 85] on input "text" at bounding box center [157, 83] width 83 height 13
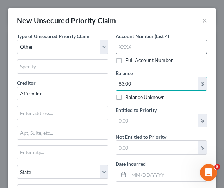
type input "83.00"
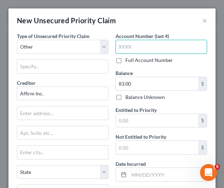
click at [153, 42] on input "text" at bounding box center [162, 47] width 92 height 14
type input "4PXX"
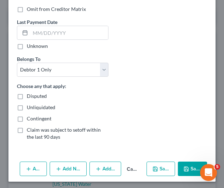
click at [165, 168] on button "Save & New" at bounding box center [161, 169] width 29 height 15
select select "0"
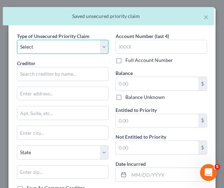
click at [104, 41] on select "Select Taxes & Other Government Units Domestic Support Obligations Extensions o…" at bounding box center [63, 47] width 92 height 14
select select "9"
click at [17, 40] on select "Select Taxes & Other Government Units Domestic Support Obligations Extensions o…" at bounding box center [63, 47] width 92 height 14
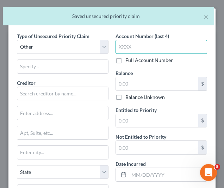
click at [146, 50] on input "text" at bounding box center [162, 47] width 92 height 14
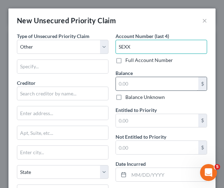
type input "SEXX"
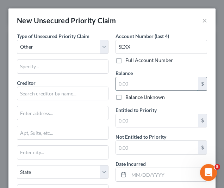
click at [132, 81] on input "text" at bounding box center [157, 83] width 83 height 13
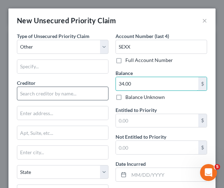
type input "34.00"
click at [66, 94] on input "text" at bounding box center [63, 94] width 92 height 14
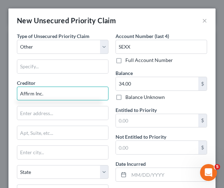
type input "Affirm Inc."
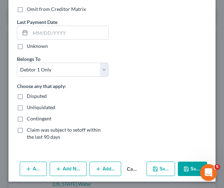
click at [161, 168] on button "Save & New" at bounding box center [161, 169] width 29 height 15
select select "0"
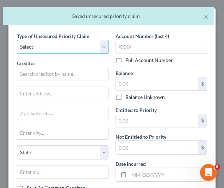
click at [86, 40] on select "Select Taxes & Other Government Units Domestic Support Obligations Extensions o…" at bounding box center [63, 47] width 92 height 14
click at [82, 46] on select "Select Taxes & Other Government Units Domestic Support Obligations Extensions o…" at bounding box center [63, 47] width 92 height 14
select select "9"
click at [17, 40] on select "Select Taxes & Other Government Units Domestic Support Obligations Extensions o…" at bounding box center [63, 47] width 92 height 14
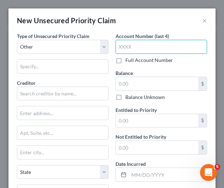
click at [122, 47] on input "text" at bounding box center [162, 47] width 92 height 14
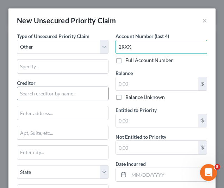
type input "2RXX"
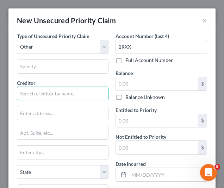
click at [56, 90] on input "text" at bounding box center [63, 94] width 92 height 14
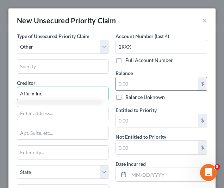
type input "Affirm Inc"
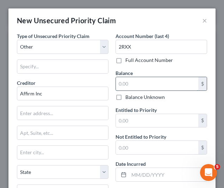
click at [169, 82] on input "text" at bounding box center [157, 83] width 83 height 13
type input "137.00"
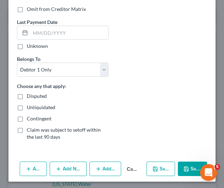
click at [160, 164] on button "Save & New" at bounding box center [161, 169] width 29 height 15
select select "0"
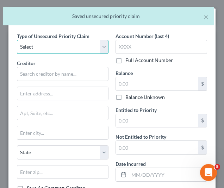
click at [65, 44] on select "Select Taxes & Other Government Units Domestic Support Obligations Extensions o…" at bounding box center [63, 47] width 92 height 14
select select "9"
click at [17, 40] on select "Select Taxes & Other Government Units Domestic Support Obligations Extensions o…" at bounding box center [63, 47] width 92 height 14
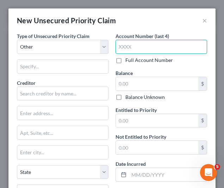
click at [119, 48] on input "text" at bounding box center [162, 47] width 92 height 14
type input "4740"
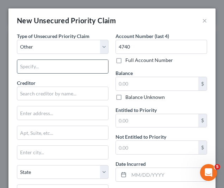
click at [82, 66] on input "text" at bounding box center [62, 66] width 91 height 13
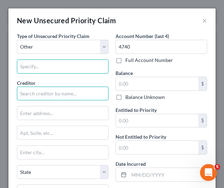
click at [62, 93] on input "text" at bounding box center [63, 94] width 92 height 14
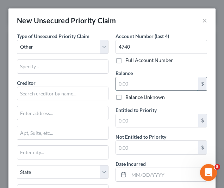
click at [154, 82] on input "text" at bounding box center [157, 83] width 83 height 13
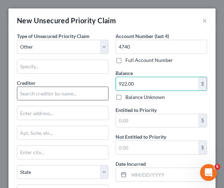
type input "922.00"
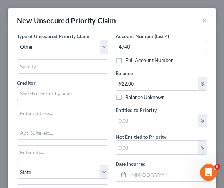
click at [87, 95] on input "text" at bounding box center [63, 94] width 92 height 14
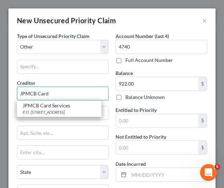
type input "JPMCB Card"
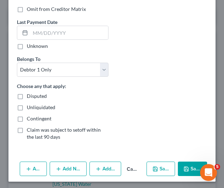
click at [149, 169] on button "Save & New" at bounding box center [161, 169] width 29 height 15
select select "0"
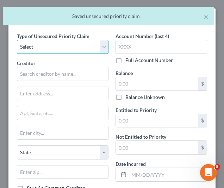
click at [81, 43] on select "Select Taxes & Other Government Units Domestic Support Obligations Extensions o…" at bounding box center [63, 47] width 92 height 14
select select "9"
click at [17, 40] on select "Select Taxes & Other Government Units Domestic Support Obligations Extensions o…" at bounding box center [63, 47] width 92 height 14
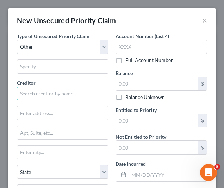
click at [51, 91] on input "text" at bounding box center [63, 94] width 92 height 14
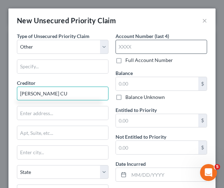
type input "[PERSON_NAME] CU"
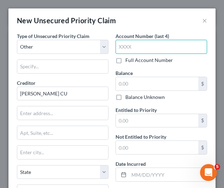
click at [133, 49] on input "text" at bounding box center [162, 47] width 92 height 14
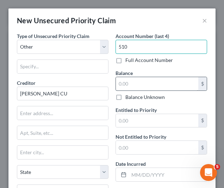
type input "510"
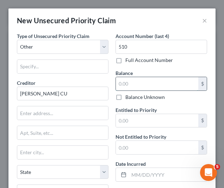
click at [122, 89] on input "text" at bounding box center [157, 83] width 83 height 13
type input "15,271.00"
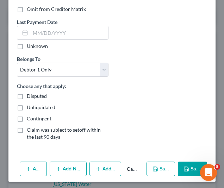
click at [154, 169] on polyline "button" at bounding box center [155, 170] width 2 height 2
select select "0"
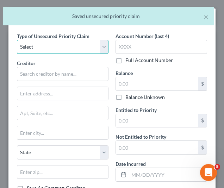
drag, startPoint x: 72, startPoint y: 51, endPoint x: 37, endPoint y: 142, distance: 97.8
click at [37, 142] on div "Type of Unsecured Priority Claim * Select Taxes & Other Government Units Domest…" at bounding box center [62, 121] width 99 height 178
select select "9"
click at [17, 40] on select "Select Taxes & Other Government Units Domestic Support Obligations Extensions o…" at bounding box center [63, 47] width 92 height 14
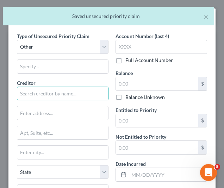
click at [47, 91] on input "text" at bounding box center [63, 94] width 92 height 14
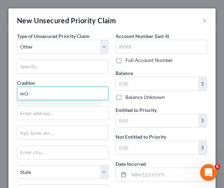
type input "m"
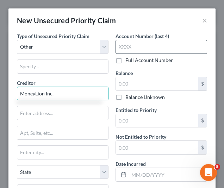
type input "MoneyLion Inc."
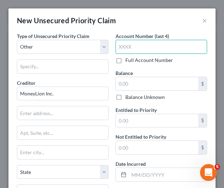
click at [162, 50] on input "text" at bounding box center [162, 47] width 92 height 14
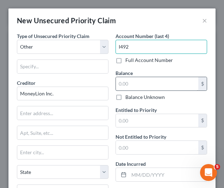
type input "I492"
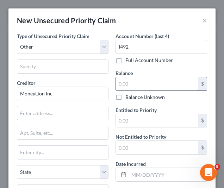
click at [148, 86] on input "text" at bounding box center [157, 83] width 83 height 13
type input "165.00"
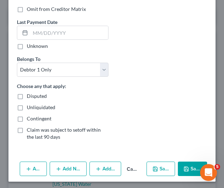
click at [150, 171] on button "Save & New" at bounding box center [161, 169] width 29 height 15
select select "0"
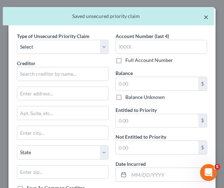
click at [204, 21] on button "×" at bounding box center [206, 17] width 5 height 8
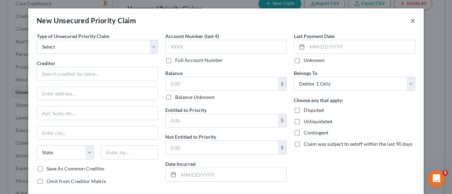
click at [224, 20] on button "×" at bounding box center [412, 20] width 5 height 8
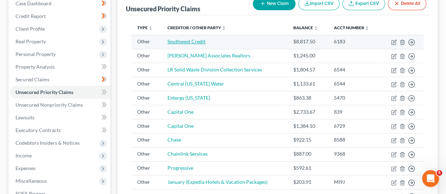
click at [196, 40] on link "Southwest Credit" at bounding box center [187, 41] width 38 height 6
select select "9"
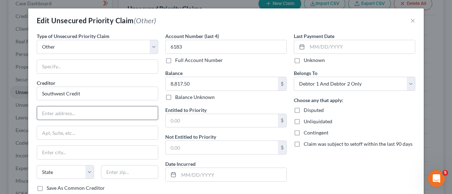
click at [80, 115] on input "text" at bounding box center [97, 113] width 121 height 13
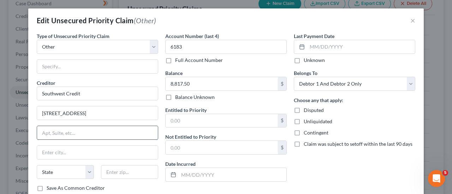
click at [69, 133] on input "text" at bounding box center [97, 132] width 121 height 13
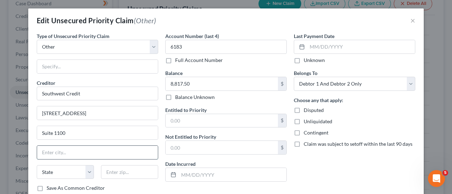
click at [62, 149] on input "text" at bounding box center [97, 152] width 121 height 13
click at [83, 177] on select "State [US_STATE] AK AR AZ CA CO CT DE DC [GEOGRAPHIC_DATA] [GEOGRAPHIC_DATA] GU…" at bounding box center [65, 172] width 57 height 14
click at [37, 165] on select "State [US_STATE] AK AR AZ CA CO CT DE DC [GEOGRAPHIC_DATA] [GEOGRAPHIC_DATA] GU…" at bounding box center [65, 172] width 57 height 14
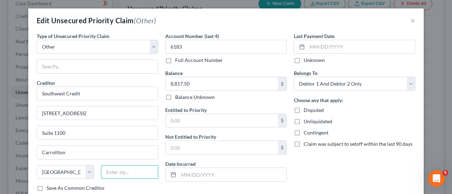
click at [114, 173] on input "text" at bounding box center [129, 172] width 57 height 14
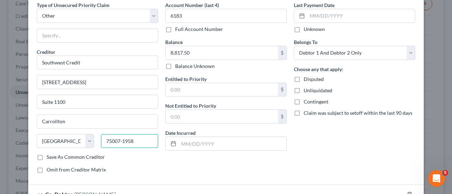
scroll to position [32, 0]
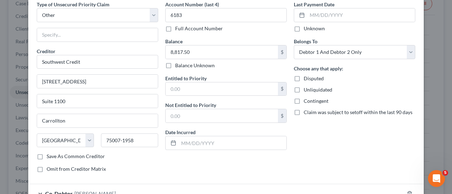
click at [175, 29] on label "Full Account Number" at bounding box center [199, 28] width 48 height 7
click at [178, 29] on input "Full Account Number" at bounding box center [180, 27] width 5 height 5
click at [175, 28] on label "Full Account Number" at bounding box center [199, 28] width 48 height 7
click at [178, 28] on input "Full Account Number" at bounding box center [180, 27] width 5 height 5
click at [204, 141] on input "text" at bounding box center [232, 143] width 108 height 13
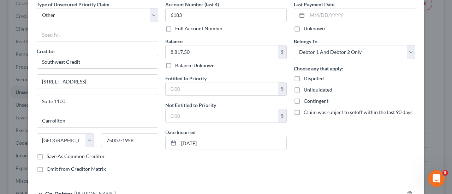
click at [224, 172] on div "Account Number (last 4) 6183 Full Account Number Balance 8,817.50 $ Balance Unk…" at bounding box center [226, 90] width 128 height 178
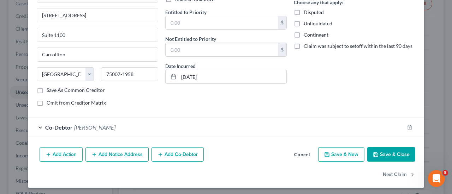
click at [224, 149] on button "Save & Close" at bounding box center [391, 154] width 48 height 15
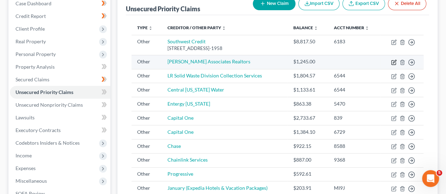
click at [224, 62] on icon "button" at bounding box center [394, 63] width 6 height 6
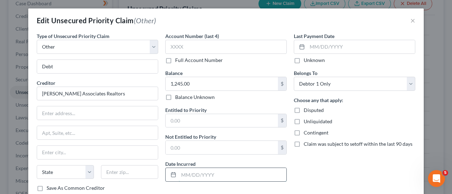
click at [212, 171] on input "text" at bounding box center [232, 174] width 108 height 13
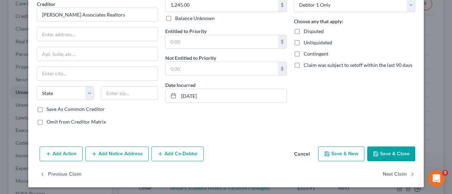
click at [224, 147] on button "Save & Close" at bounding box center [391, 154] width 48 height 15
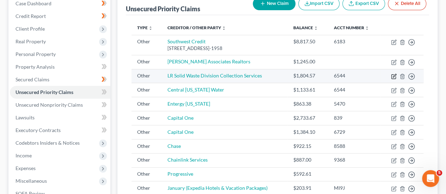
click at [224, 79] on icon "button" at bounding box center [394, 77] width 6 height 6
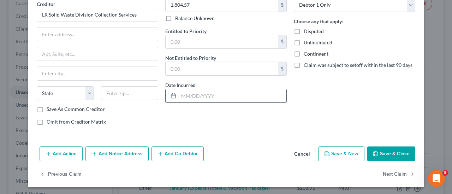
click at [224, 98] on input "text" at bounding box center [232, 95] width 108 height 13
click at [224, 154] on icon "button" at bounding box center [376, 154] width 6 height 6
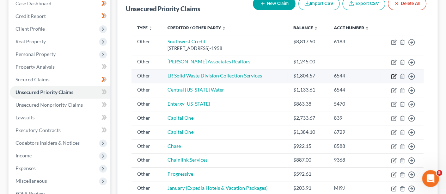
click at [224, 76] on icon "button" at bounding box center [394, 76] width 4 height 4
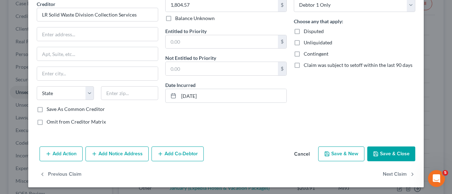
click at [224, 153] on button "Save & Close" at bounding box center [391, 154] width 48 height 15
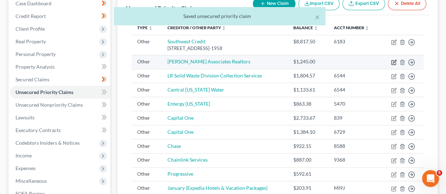
click at [224, 63] on icon "button" at bounding box center [394, 63] width 6 height 6
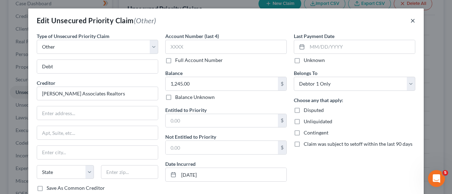
click at [224, 19] on button "×" at bounding box center [412, 20] width 5 height 8
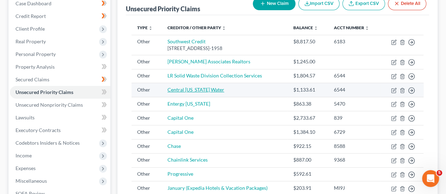
click at [196, 91] on link "Central [US_STATE] Water" at bounding box center [196, 90] width 57 height 6
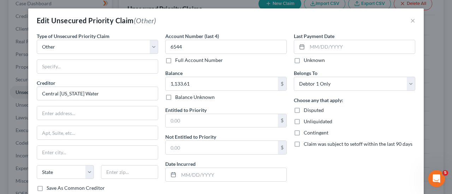
click at [100, 105] on div "Creditor * Central [US_STATE] Water State [US_STATE] AK AR [GEOGRAPHIC_DATA] CA…" at bounding box center [97, 132] width 121 height 106
click at [96, 112] on input "text" at bounding box center [97, 113] width 121 height 13
click at [87, 169] on select "State [US_STATE] AK AR AZ CA CO CT DE DC [GEOGRAPHIC_DATA] [GEOGRAPHIC_DATA] GU…" at bounding box center [65, 172] width 57 height 14
click at [37, 165] on select "State [US_STATE] AK AR AZ CA CO CT DE DC [GEOGRAPHIC_DATA] [GEOGRAPHIC_DATA] GU…" at bounding box center [65, 172] width 57 height 14
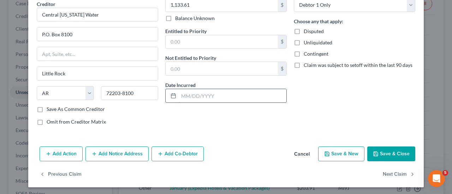
click at [224, 94] on input "text" at bounding box center [232, 95] width 108 height 13
click at [224, 159] on button "Save & Close" at bounding box center [391, 154] width 48 height 15
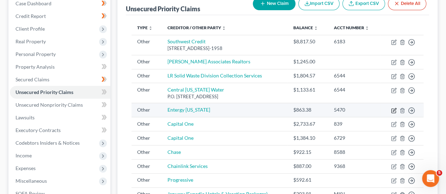
click at [224, 108] on icon "button" at bounding box center [394, 111] width 6 height 6
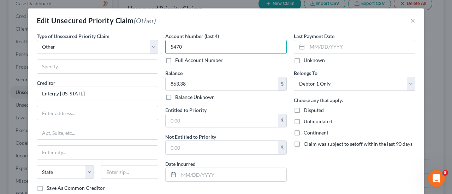
click at [195, 49] on input "5470" at bounding box center [225, 47] width 121 height 14
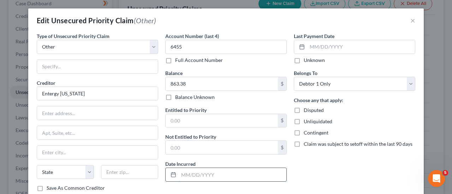
click at [224, 168] on input "text" at bounding box center [232, 174] width 108 height 13
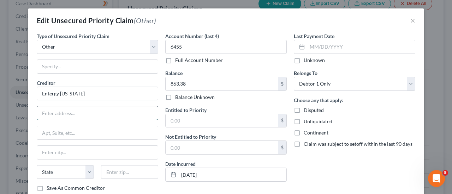
click at [64, 118] on input "text" at bounding box center [97, 113] width 121 height 13
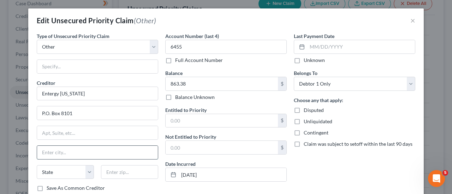
click at [62, 151] on input "text" at bounding box center [97, 152] width 121 height 13
click at [86, 178] on div "State [US_STATE] AK AR AZ CA CO CT DE DC [GEOGRAPHIC_DATA] [GEOGRAPHIC_DATA] GU…" at bounding box center [97, 175] width 128 height 20
click at [87, 170] on select "State [US_STATE] AK AR AZ CA CO CT DE DC [GEOGRAPHIC_DATA] [GEOGRAPHIC_DATA] GU…" at bounding box center [65, 172] width 57 height 14
click at [37, 165] on select "State [US_STATE] AK AR AZ CA CO CT DE DC [GEOGRAPHIC_DATA] [GEOGRAPHIC_DATA] GU…" at bounding box center [65, 172] width 57 height 14
click at [105, 172] on input "text" at bounding box center [129, 172] width 57 height 14
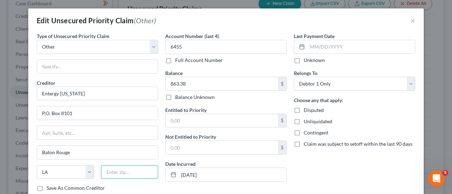
click at [105, 172] on input "text" at bounding box center [129, 172] width 57 height 14
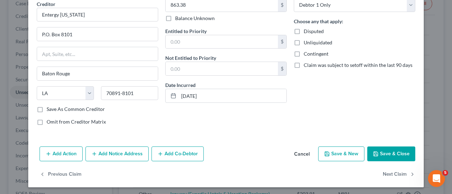
click at [224, 151] on button "Save & Close" at bounding box center [391, 154] width 48 height 15
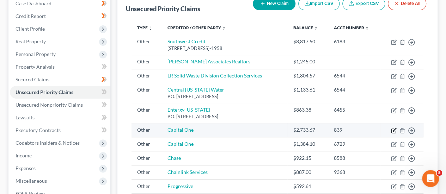
click at [224, 129] on icon "button" at bounding box center [394, 131] width 6 height 6
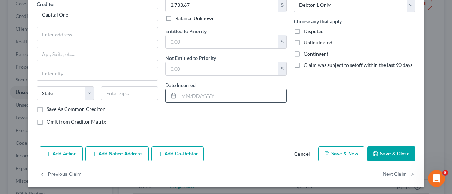
click at [224, 94] on input "text" at bounding box center [232, 95] width 108 height 13
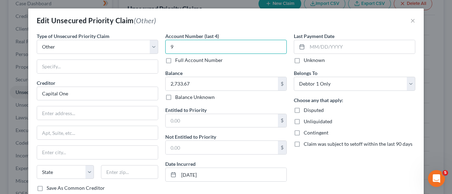
click at [224, 44] on input "9" at bounding box center [225, 47] width 121 height 14
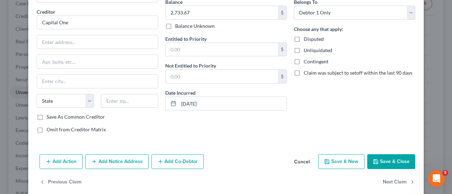
scroll to position [79, 0]
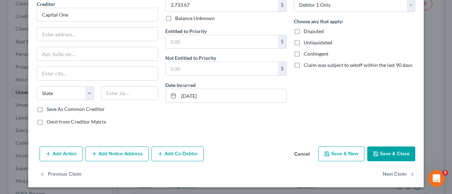
click at [224, 149] on button "Save & Close" at bounding box center [391, 154] width 48 height 15
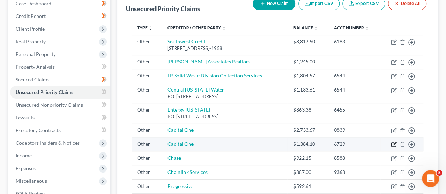
click at [224, 144] on icon "button" at bounding box center [394, 145] width 6 height 6
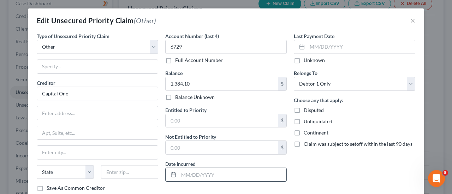
click at [210, 171] on input "text" at bounding box center [232, 174] width 108 height 13
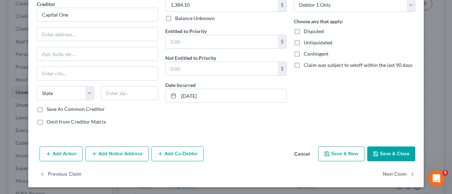
click at [224, 148] on button "Save & Close" at bounding box center [391, 154] width 48 height 15
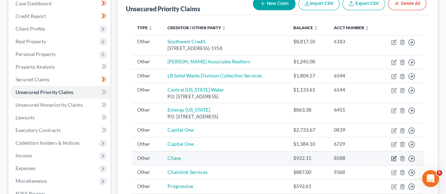
click at [224, 158] on icon "button" at bounding box center [394, 159] width 6 height 6
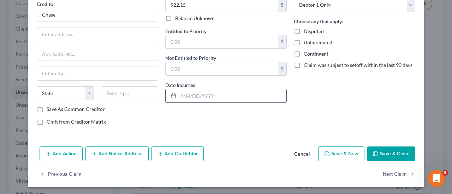
click at [224, 93] on input "text" at bounding box center [232, 95] width 108 height 13
click at [224, 113] on div "Last Payment Date Unknown Belongs To * Select Debtor 1 Only Debtor 2 Only Debto…" at bounding box center [354, 42] width 128 height 178
click at [189, 95] on input "[DATE]" at bounding box center [232, 95] width 108 height 13
click at [187, 94] on input "[DATE]" at bounding box center [232, 95] width 108 height 13
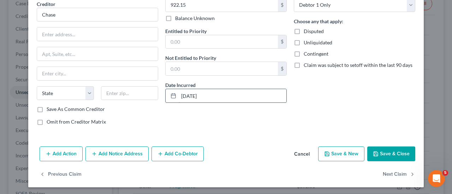
click at [187, 94] on input "[DATE]" at bounding box center [232, 95] width 108 height 13
click at [224, 148] on button "Save & Close" at bounding box center [391, 154] width 48 height 15
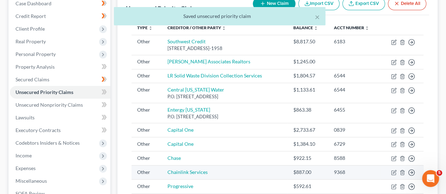
click at [224, 169] on td "Move to D Move to F Move to G Move to Notice Only" at bounding box center [402, 172] width 43 height 14
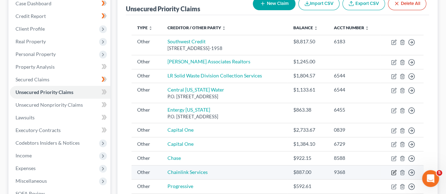
click at [224, 173] on icon "button" at bounding box center [394, 173] width 6 height 6
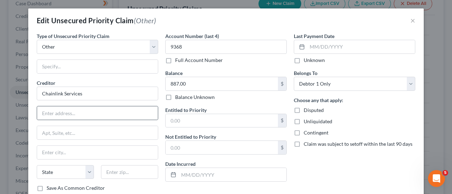
click at [78, 119] on div at bounding box center [97, 113] width 121 height 14
click at [75, 115] on input "text" at bounding box center [97, 113] width 121 height 13
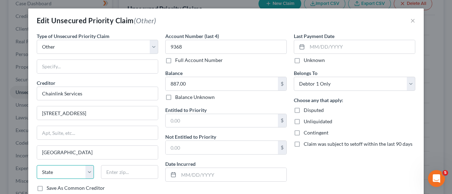
click at [88, 173] on select "State [US_STATE] AK AR AZ CA CO CT DE DC [GEOGRAPHIC_DATA] [GEOGRAPHIC_DATA] GU…" at bounding box center [65, 172] width 57 height 14
click at [37, 165] on select "State [US_STATE] AK AR AZ CA CO CT DE DC [GEOGRAPHIC_DATA] [GEOGRAPHIC_DATA] GU…" at bounding box center [65, 172] width 57 height 14
click at [101, 172] on input "text" at bounding box center [129, 172] width 57 height 14
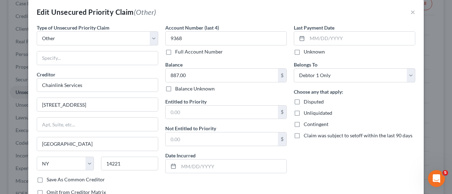
scroll to position [14, 0]
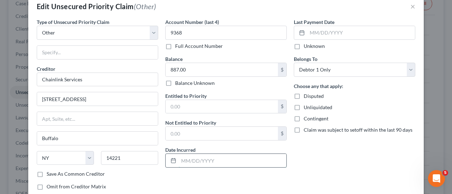
click at [224, 163] on input "text" at bounding box center [232, 160] width 108 height 13
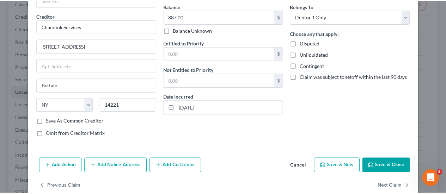
scroll to position [79, 0]
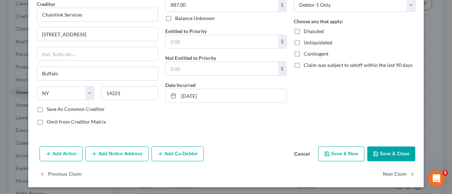
click at [224, 156] on button "Save & Close" at bounding box center [391, 154] width 48 height 15
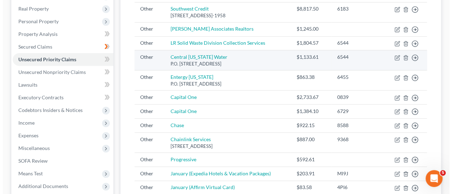
scroll to position [119, 0]
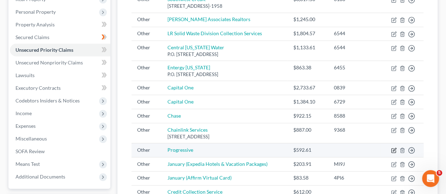
click at [224, 152] on icon "button" at bounding box center [394, 151] width 6 height 6
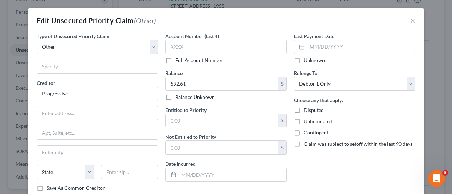
scroll to position [79, 0]
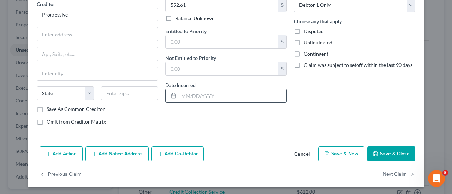
click at [224, 92] on input "text" at bounding box center [232, 95] width 108 height 13
click at [186, 95] on input "[DATE]" at bounding box center [232, 95] width 108 height 13
click at [224, 151] on button "Save & Close" at bounding box center [391, 154] width 48 height 15
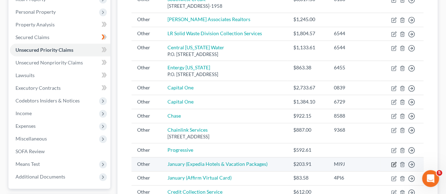
click at [224, 163] on icon "button" at bounding box center [394, 165] width 6 height 6
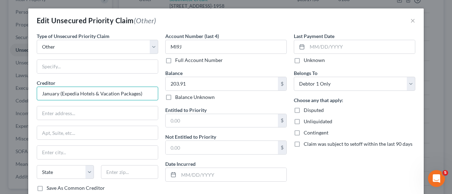
click at [152, 95] on input "January (Expedia Hotels & Vacation Packages)" at bounding box center [97, 94] width 121 height 14
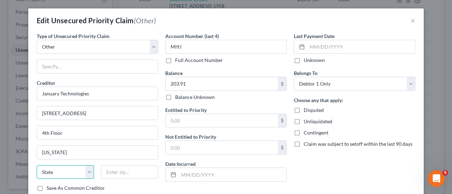
click at [87, 169] on select "State [US_STATE] AK AR AZ CA CO CT DE DC [GEOGRAPHIC_DATA] [GEOGRAPHIC_DATA] GU…" at bounding box center [65, 172] width 57 height 14
click at [37, 165] on select "State [US_STATE] AK AR AZ CA CO CT DE DC [GEOGRAPHIC_DATA] [GEOGRAPHIC_DATA] GU…" at bounding box center [65, 172] width 57 height 14
click at [108, 171] on input "text" at bounding box center [129, 172] width 57 height 14
click at [210, 177] on input "text" at bounding box center [232, 174] width 108 height 13
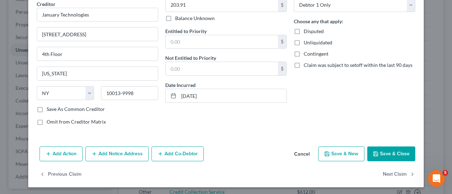
click at [224, 158] on button "Save & Close" at bounding box center [391, 154] width 48 height 15
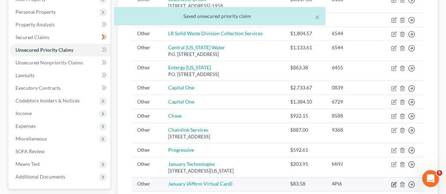
click at [224, 184] on icon "button" at bounding box center [394, 183] width 3 height 3
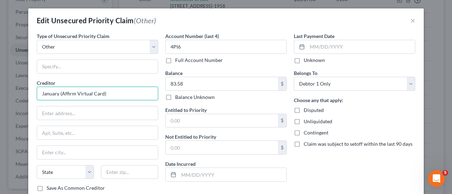
click at [124, 90] on input "January (Affirm Virtual Card)" at bounding box center [97, 94] width 121 height 14
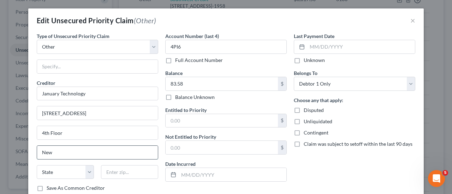
click at [87, 157] on input "New" at bounding box center [97, 152] width 121 height 13
click at [87, 168] on select "State [US_STATE] AK AR AZ CA CO CT DE DC [GEOGRAPHIC_DATA] [GEOGRAPHIC_DATA] GU…" at bounding box center [65, 172] width 57 height 14
click at [37, 165] on select "State [US_STATE] AK AR AZ CA CO CT DE DC [GEOGRAPHIC_DATA] [GEOGRAPHIC_DATA] GU…" at bounding box center [65, 172] width 57 height 14
click at [111, 169] on input "text" at bounding box center [129, 172] width 57 height 14
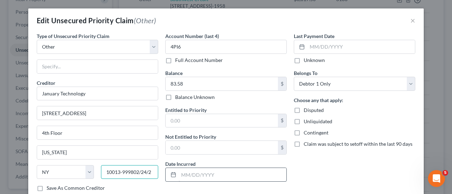
scroll to position [0, 0]
click at [200, 175] on input "text" at bounding box center [232, 174] width 108 height 13
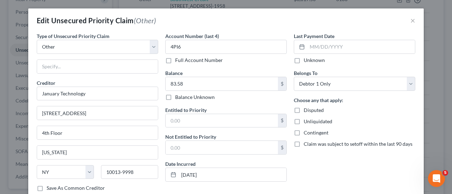
click at [224, 171] on div "Last Payment Date Unknown Belongs To * Select Debtor 1 Only Debtor 2 Only Debto…" at bounding box center [354, 121] width 128 height 178
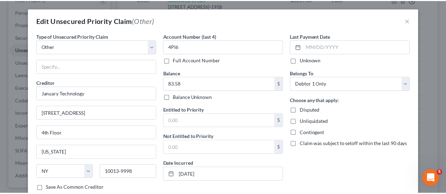
scroll to position [79, 0]
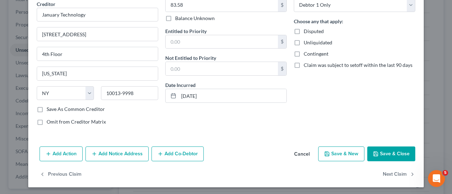
click at [224, 151] on button "Save & Close" at bounding box center [391, 154] width 48 height 15
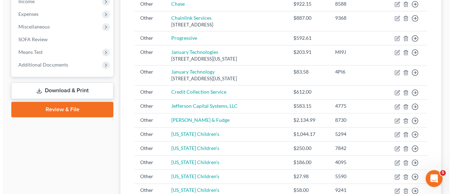
scroll to position [228, 0]
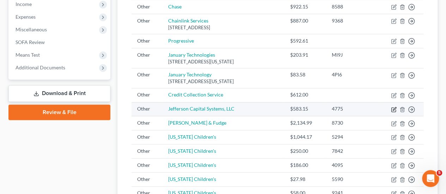
click at [224, 108] on icon "button" at bounding box center [394, 110] width 6 height 6
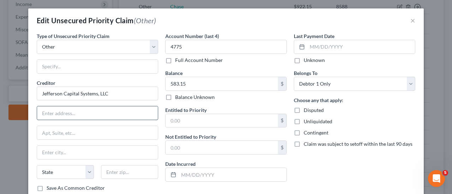
click at [106, 115] on input "text" at bounding box center [97, 113] width 121 height 13
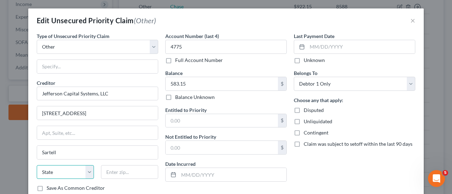
click at [69, 170] on select "State [US_STATE] AK AR AZ CA CO CT DE DC [GEOGRAPHIC_DATA] [GEOGRAPHIC_DATA] GU…" at bounding box center [65, 172] width 57 height 14
click at [37, 165] on select "State [US_STATE] AK AR AZ CA CO CT DE DC [GEOGRAPHIC_DATA] [GEOGRAPHIC_DATA] GU…" at bounding box center [65, 172] width 57 height 14
click at [104, 171] on input "text" at bounding box center [129, 172] width 57 height 14
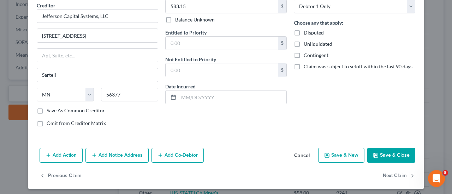
scroll to position [79, 0]
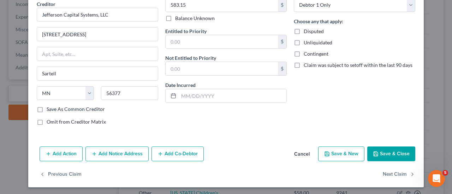
click at [224, 152] on button "Save & Close" at bounding box center [391, 154] width 48 height 15
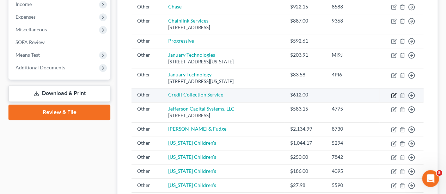
click at [224, 93] on icon "button" at bounding box center [394, 96] width 6 height 6
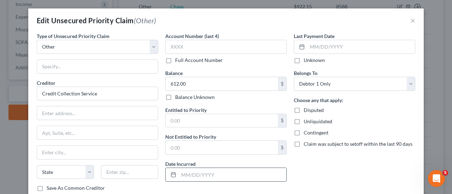
click at [224, 173] on input "text" at bounding box center [232, 174] width 108 height 13
click at [180, 176] on input "-2/19/2024" at bounding box center [232, 174] width 108 height 13
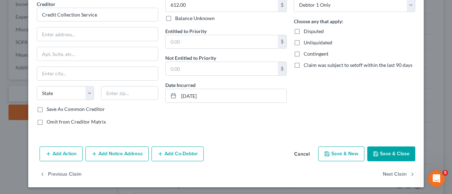
click at [224, 147] on button "Save & Close" at bounding box center [391, 154] width 48 height 15
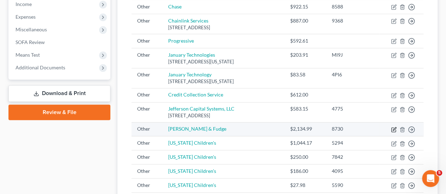
click at [224, 129] on icon "button" at bounding box center [394, 128] width 3 height 3
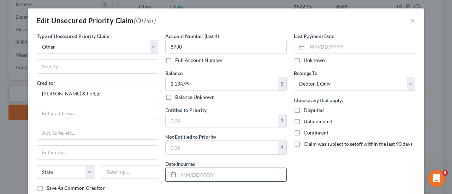
click at [181, 172] on input "text" at bounding box center [232, 174] width 108 height 13
click at [83, 113] on input "text" at bounding box center [97, 113] width 121 height 13
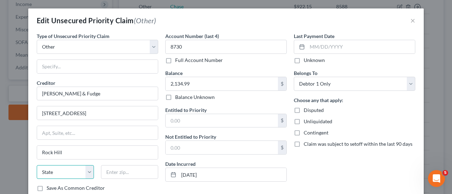
click at [67, 173] on select "State [US_STATE] AK AR AZ CA CO CT DE DC [GEOGRAPHIC_DATA] [GEOGRAPHIC_DATA] GU…" at bounding box center [65, 172] width 57 height 14
click at [37, 165] on select "State [US_STATE] AK AR AZ CA CO CT DE DC [GEOGRAPHIC_DATA] [GEOGRAPHIC_DATA] GU…" at bounding box center [65, 172] width 57 height 14
click at [115, 177] on input "text" at bounding box center [129, 172] width 57 height 14
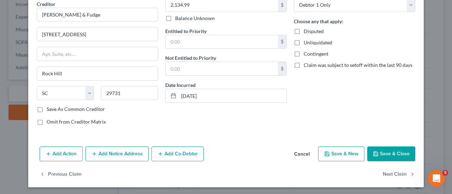
click at [224, 147] on button "Save & Close" at bounding box center [391, 154] width 48 height 15
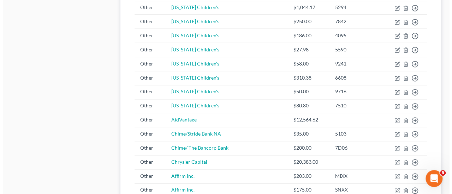
scroll to position [356, 0]
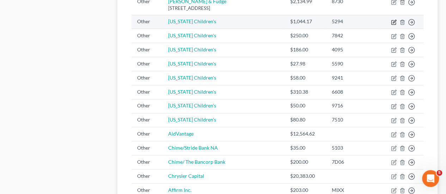
click at [224, 21] on icon "button" at bounding box center [394, 22] width 6 height 6
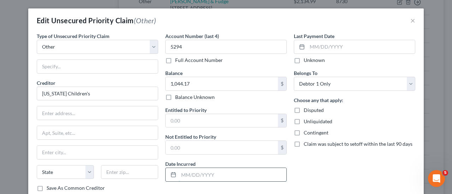
click at [204, 171] on input "text" at bounding box center [232, 174] width 108 height 13
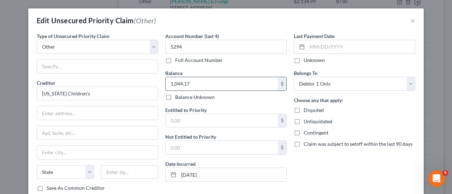
click at [206, 80] on input "1,044.17" at bounding box center [221, 83] width 112 height 13
click at [74, 117] on input "text" at bounding box center [97, 113] width 121 height 13
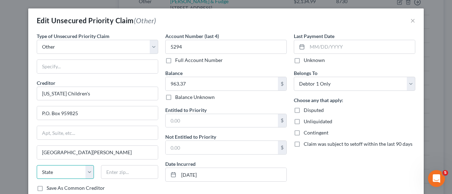
click at [80, 173] on select "State [US_STATE] AK AR AZ CA CO CT DE DC [GEOGRAPHIC_DATA] [GEOGRAPHIC_DATA] GU…" at bounding box center [65, 172] width 57 height 14
click at [37, 165] on select "State [US_STATE] AK AR AZ CA CO CT DE DC [GEOGRAPHIC_DATA] [GEOGRAPHIC_DATA] GU…" at bounding box center [65, 172] width 57 height 14
click at [107, 174] on input "text" at bounding box center [129, 172] width 57 height 14
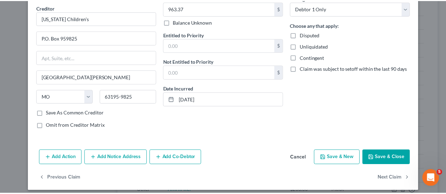
scroll to position [79, 0]
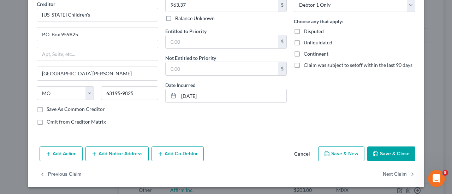
click at [224, 157] on button "Save & Close" at bounding box center [391, 154] width 48 height 15
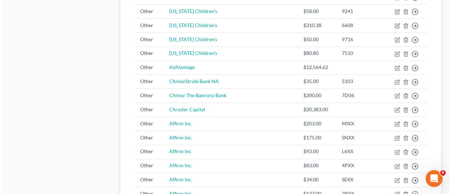
scroll to position [427, 0]
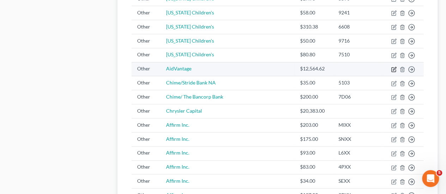
click at [224, 69] on icon "button" at bounding box center [394, 70] width 6 height 6
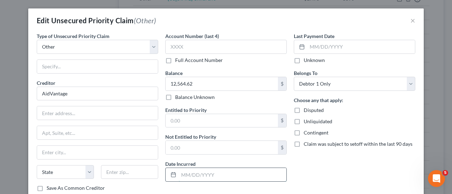
click at [224, 173] on input "text" at bounding box center [232, 174] width 108 height 13
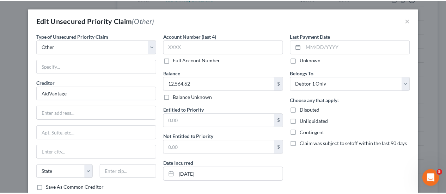
scroll to position [79, 0]
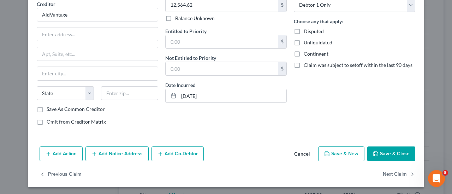
click at [224, 147] on button "Save & Close" at bounding box center [391, 154] width 48 height 15
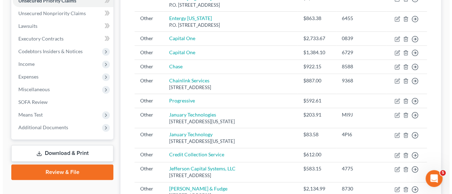
scroll to position [0, 0]
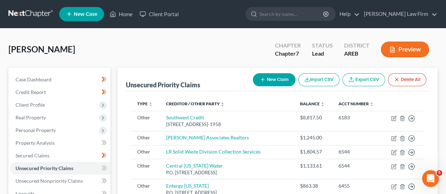
click at [224, 82] on button "New Claim" at bounding box center [274, 79] width 43 height 13
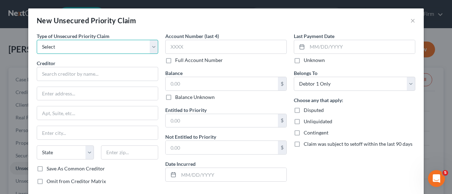
click at [96, 53] on select "Select Taxes & Other Government Units Domestic Support Obligations Extensions o…" at bounding box center [97, 47] width 121 height 14
click at [37, 40] on select "Select Taxes & Other Government Units Domestic Support Obligations Extensions o…" at bounding box center [97, 47] width 121 height 14
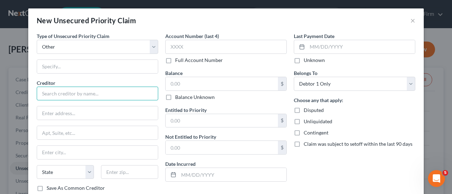
click at [104, 92] on input "text" at bounding box center [97, 94] width 121 height 14
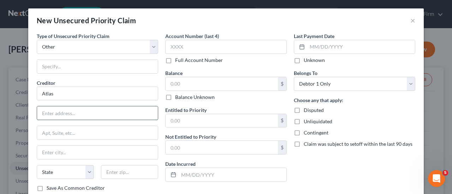
click at [66, 111] on input "text" at bounding box center [97, 113] width 121 height 13
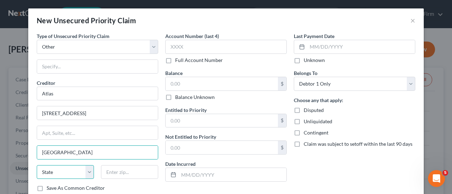
click at [80, 173] on select "State [US_STATE] AK AR AZ CA CO CT DE DC [GEOGRAPHIC_DATA] [GEOGRAPHIC_DATA] GU…" at bounding box center [65, 172] width 57 height 14
click at [37, 165] on select "State [US_STATE] AK AR AZ CA CO CT DE DC [GEOGRAPHIC_DATA] [GEOGRAPHIC_DATA] GU…" at bounding box center [65, 172] width 57 height 14
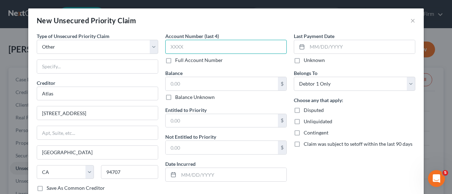
click at [182, 42] on input "text" at bounding box center [225, 47] width 121 height 14
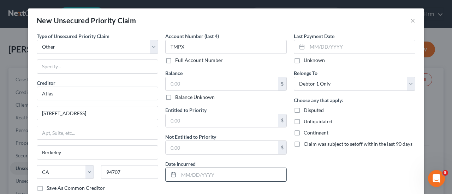
click at [212, 174] on input "text" at bounding box center [232, 174] width 108 height 13
click at [224, 86] on input "text" at bounding box center [221, 83] width 112 height 13
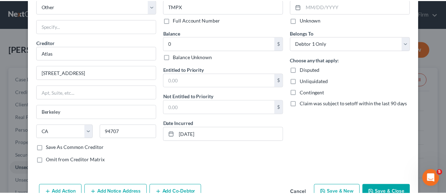
scroll to position [59, 0]
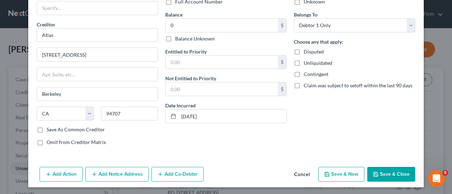
click at [224, 165] on div "Add Action Add Notice Address Add Co-Debtor Cancel Save & New Save & Close" at bounding box center [225, 175] width 395 height 23
click at [224, 174] on button "Save & Close" at bounding box center [391, 174] width 48 height 15
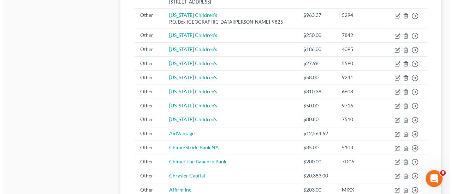
scroll to position [376, 0]
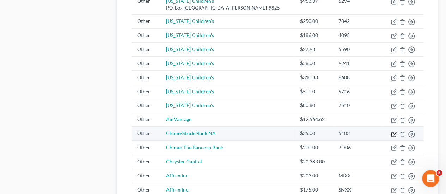
click at [224, 133] on icon "button" at bounding box center [394, 133] width 3 height 3
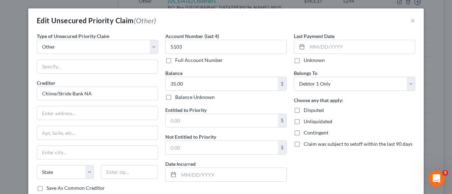
click at [224, 165] on div "Date Incurred" at bounding box center [225, 172] width 121 height 22
click at [97, 115] on input "text" at bounding box center [97, 113] width 121 height 13
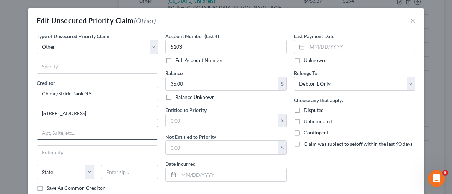
click at [52, 138] on input "text" at bounding box center [97, 132] width 121 height 13
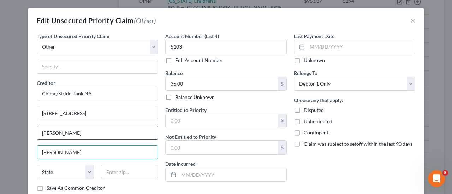
click at [52, 132] on input "[PERSON_NAME]" at bounding box center [97, 132] width 121 height 13
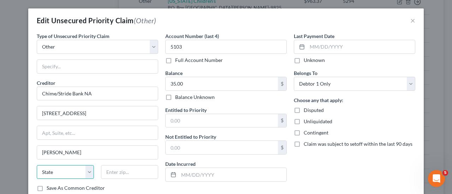
click at [57, 176] on select "State [US_STATE] AK AR AZ CA CO CT DE DC [GEOGRAPHIC_DATA] [GEOGRAPHIC_DATA] GU…" at bounding box center [65, 172] width 57 height 14
click at [37, 165] on select "State [US_STATE] AK AR AZ CA CO CT DE DC [GEOGRAPHIC_DATA] [GEOGRAPHIC_DATA] GU…" at bounding box center [65, 172] width 57 height 14
click at [111, 173] on input "text" at bounding box center [129, 172] width 57 height 14
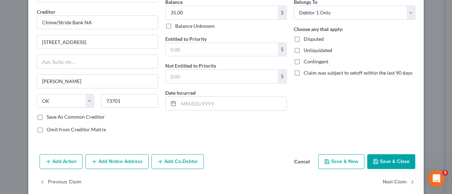
scroll to position [79, 0]
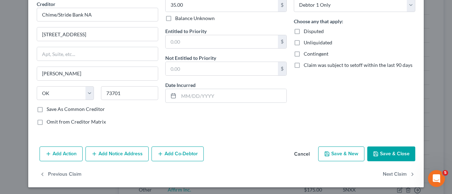
click at [224, 157] on button "Save & Close" at bounding box center [391, 154] width 48 height 15
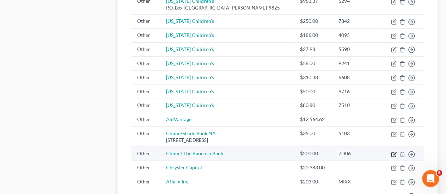
click at [224, 154] on icon "button" at bounding box center [394, 155] width 6 height 6
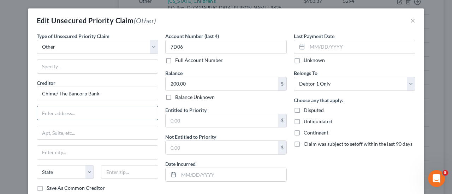
click at [102, 113] on input "text" at bounding box center [97, 113] width 121 height 13
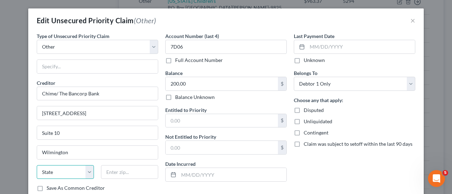
click at [72, 169] on select "State [US_STATE] AK AR AZ CA CO CT DE DC [GEOGRAPHIC_DATA] [GEOGRAPHIC_DATA] GU…" at bounding box center [65, 172] width 57 height 14
click at [37, 165] on select "State [US_STATE] AK AR AZ CA CO CT DE DC [GEOGRAPHIC_DATA] [GEOGRAPHIC_DATA] GU…" at bounding box center [65, 172] width 57 height 14
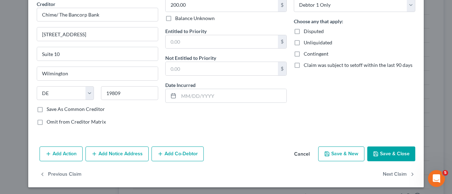
click at [224, 151] on button "Save & Close" at bounding box center [391, 154] width 48 height 15
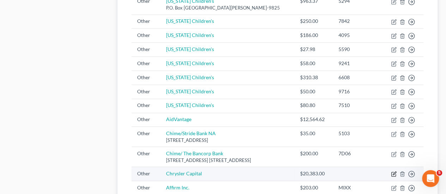
click at [224, 171] on icon "button" at bounding box center [394, 174] width 6 height 6
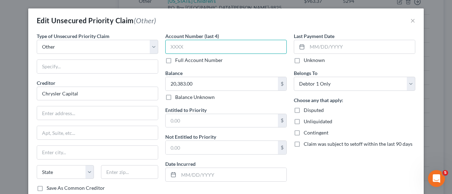
click at [224, 48] on input "text" at bounding box center [225, 47] width 121 height 14
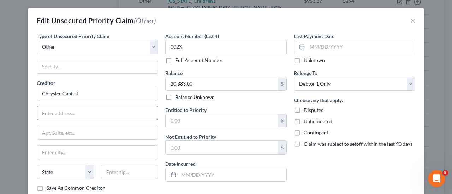
click at [105, 108] on input "text" at bounding box center [97, 113] width 121 height 13
click at [105, 108] on input "P" at bounding box center [97, 113] width 121 height 13
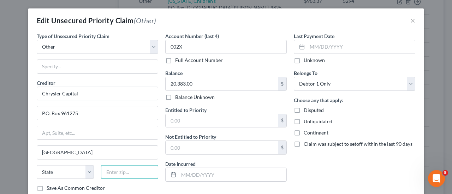
click at [143, 174] on input "text" at bounding box center [129, 172] width 57 height 14
click at [90, 168] on select "State [US_STATE] AK AR AZ CA CO CT DE DC [GEOGRAPHIC_DATA] [GEOGRAPHIC_DATA] GU…" at bounding box center [65, 172] width 57 height 14
click at [37, 165] on select "State [US_STATE] AK AR AZ CA CO CT DE DC [GEOGRAPHIC_DATA] [GEOGRAPHIC_DATA] GU…" at bounding box center [65, 172] width 57 height 14
click at [190, 175] on input "text" at bounding box center [232, 174] width 108 height 13
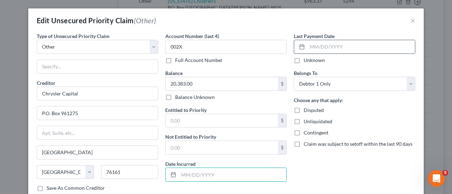
click at [224, 50] on input "text" at bounding box center [361, 46] width 108 height 13
click at [224, 177] on input "text" at bounding box center [232, 174] width 108 height 13
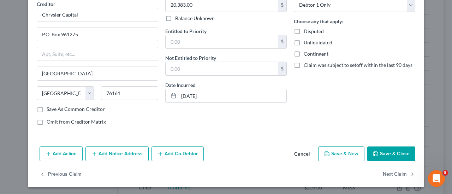
click at [224, 150] on button "Save & Close" at bounding box center [391, 154] width 48 height 15
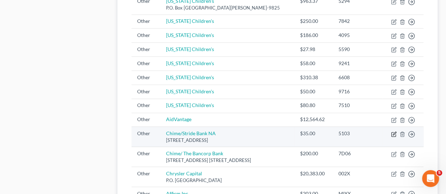
click at [224, 132] on icon "button" at bounding box center [394, 134] width 4 height 4
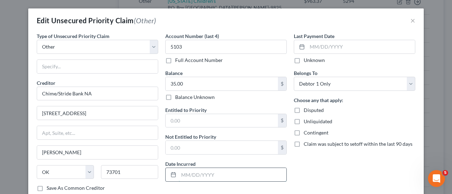
click at [220, 176] on input "text" at bounding box center [232, 174] width 108 height 13
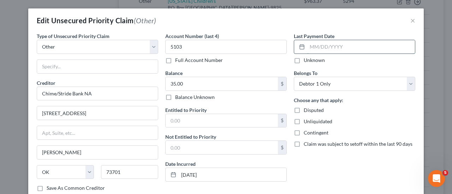
click at [224, 46] on input "text" at bounding box center [361, 46] width 108 height 13
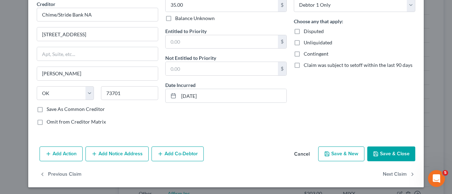
click at [224, 153] on button "Save & Close" at bounding box center [391, 154] width 48 height 15
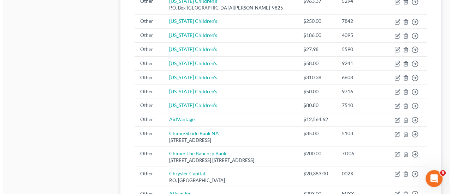
scroll to position [546, 0]
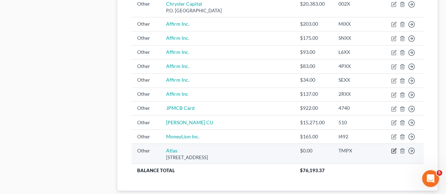
click at [224, 150] on icon "button" at bounding box center [394, 151] width 4 height 4
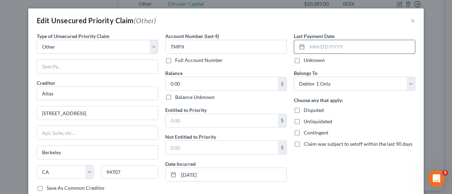
click at [224, 50] on input "text" at bounding box center [361, 46] width 108 height 13
click at [224, 48] on input "[DATE]" at bounding box center [361, 46] width 108 height 13
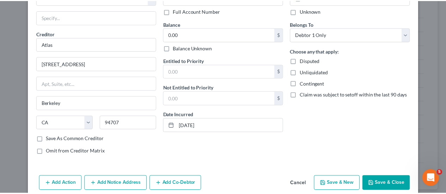
scroll to position [56, 0]
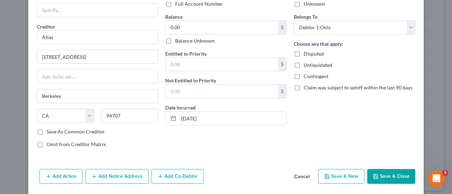
click at [224, 170] on button "Save & Close" at bounding box center [391, 176] width 48 height 15
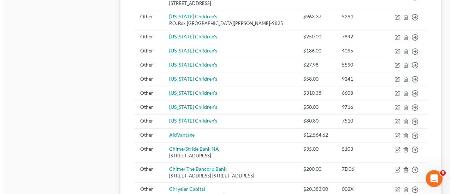
scroll to position [361, 0]
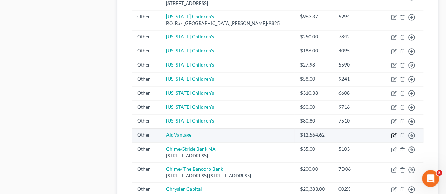
click at [224, 135] on icon "button" at bounding box center [394, 136] width 4 height 4
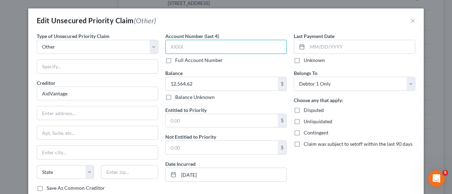
click at [224, 50] on input "text" at bounding box center [225, 47] width 121 height 14
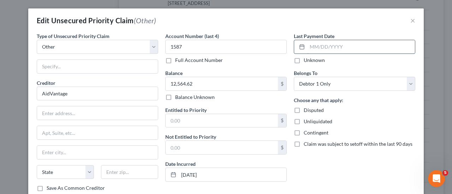
click at [224, 53] on input "text" at bounding box center [361, 46] width 108 height 13
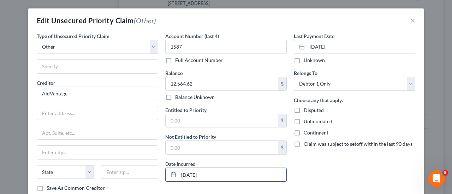
click at [205, 175] on input "[DATE]" at bounding box center [232, 174] width 108 height 13
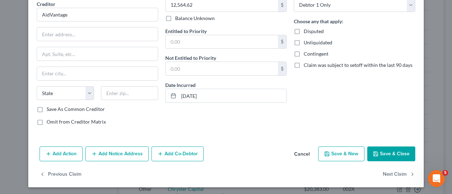
click at [224, 150] on button "Save & Close" at bounding box center [391, 154] width 48 height 15
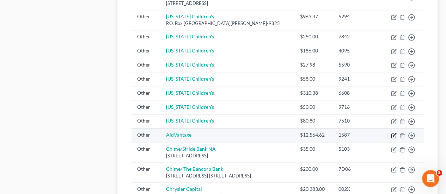
click at [224, 133] on icon "button" at bounding box center [394, 136] width 6 height 6
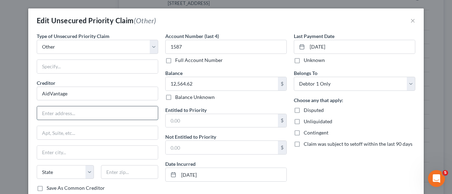
click at [71, 107] on input "text" at bounding box center [97, 113] width 121 height 13
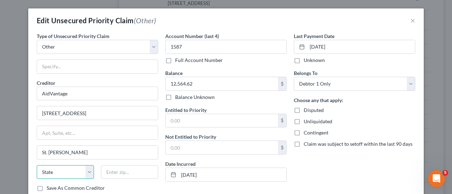
click at [68, 168] on select "State [US_STATE] AK AR AZ CA CO CT DE DC [GEOGRAPHIC_DATA] [GEOGRAPHIC_DATA] GU…" at bounding box center [65, 172] width 57 height 14
click at [91, 149] on input "St. [PERSON_NAME]" at bounding box center [97, 152] width 121 height 13
click at [83, 168] on select "State [US_STATE] AK AR AZ CA CO CT DE DC [GEOGRAPHIC_DATA] [GEOGRAPHIC_DATA] GU…" at bounding box center [65, 172] width 57 height 14
click at [37, 165] on select "State [US_STATE] AK AR AZ CA CO CT DE DC [GEOGRAPHIC_DATA] [GEOGRAPHIC_DATA] GU…" at bounding box center [65, 172] width 57 height 14
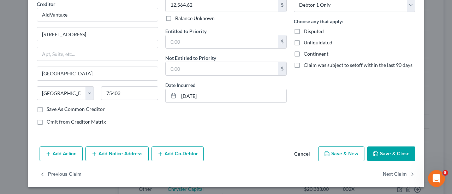
click at [224, 152] on button "Save & Close" at bounding box center [391, 154] width 48 height 15
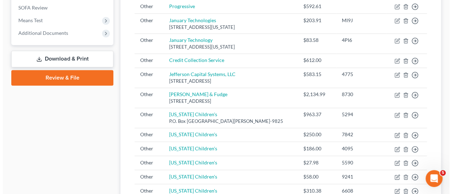
scroll to position [432, 0]
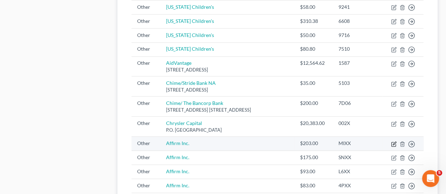
click at [224, 143] on icon "button" at bounding box center [394, 144] width 6 height 6
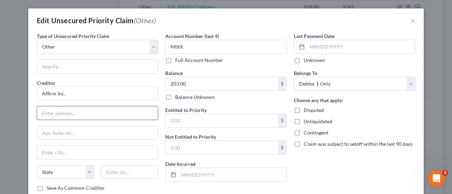
click at [123, 114] on input "text" at bounding box center [97, 113] width 121 height 13
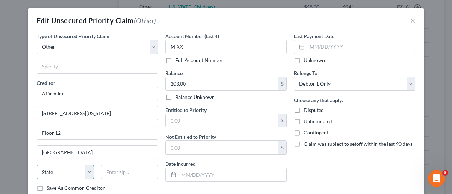
click at [80, 171] on select "State [US_STATE] AK AR AZ CA CO CT DE DC [GEOGRAPHIC_DATA] [GEOGRAPHIC_DATA] GU…" at bounding box center [65, 172] width 57 height 14
click at [37, 165] on select "State [US_STATE] AK AR AZ CA CO CT DE DC [GEOGRAPHIC_DATA] [GEOGRAPHIC_DATA] GU…" at bounding box center [65, 172] width 57 height 14
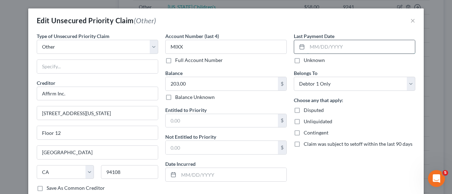
click at [224, 50] on input "text" at bounding box center [361, 46] width 108 height 13
click at [205, 171] on input "text" at bounding box center [232, 174] width 108 height 13
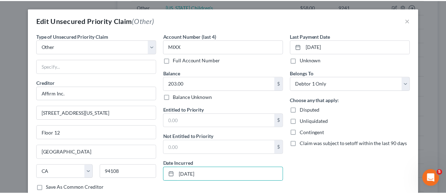
scroll to position [79, 0]
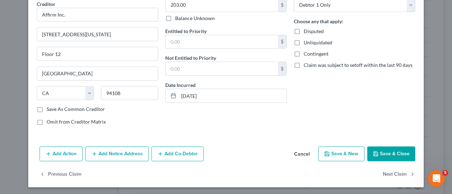
click at [224, 151] on button "Save & Close" at bounding box center [391, 154] width 48 height 15
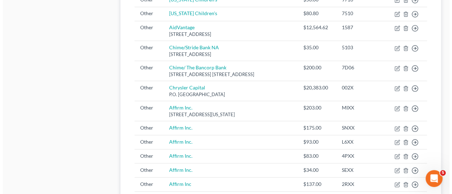
scroll to position [470, 0]
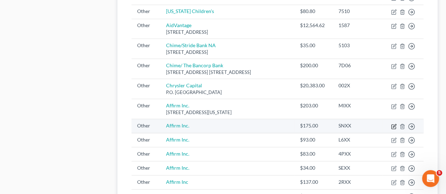
click at [224, 126] on icon "button" at bounding box center [394, 127] width 6 height 6
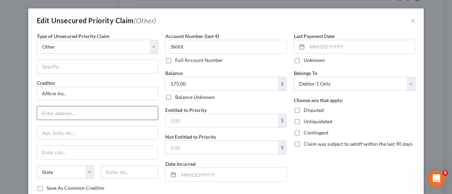
click at [119, 113] on input "text" at bounding box center [97, 113] width 121 height 13
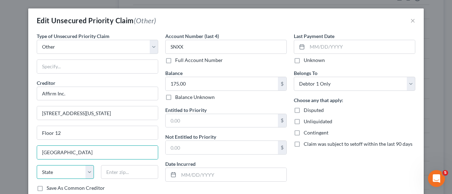
click at [82, 171] on select "State [US_STATE] AK AR AZ CA CO CT DE DC [GEOGRAPHIC_DATA] [GEOGRAPHIC_DATA] GU…" at bounding box center [65, 172] width 57 height 14
click at [37, 165] on select "State [US_STATE] AK AR AZ CA CO CT DE DC [GEOGRAPHIC_DATA] [GEOGRAPHIC_DATA] GU…" at bounding box center [65, 172] width 57 height 14
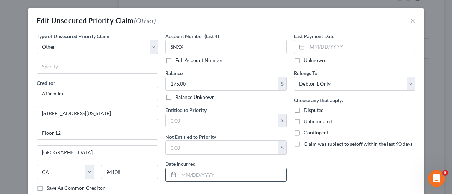
click at [202, 180] on input "text" at bounding box center [232, 174] width 108 height 13
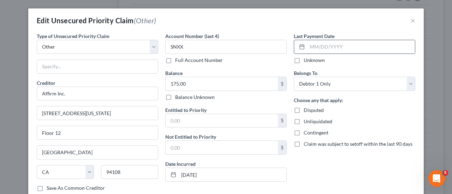
click at [224, 41] on input "text" at bounding box center [361, 46] width 108 height 13
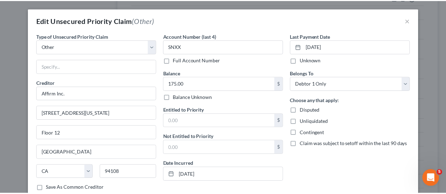
scroll to position [79, 0]
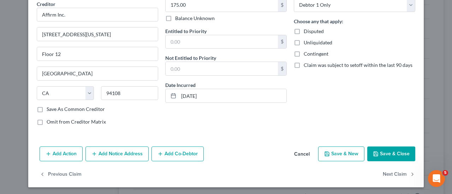
click at [224, 147] on button "Save & Close" at bounding box center [391, 154] width 48 height 15
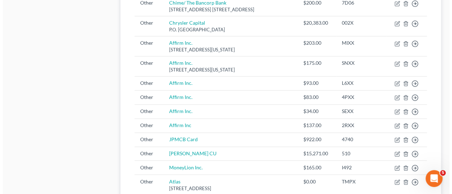
scroll to position [530, 0]
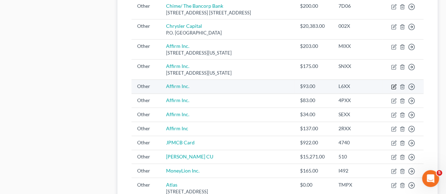
click at [224, 85] on icon "button" at bounding box center [394, 86] width 3 height 3
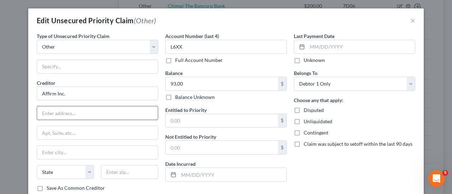
click at [140, 107] on input "text" at bounding box center [97, 113] width 121 height 13
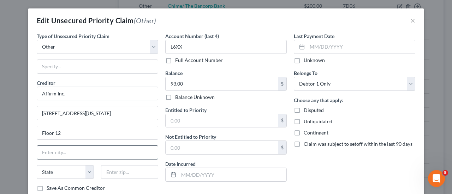
click at [91, 150] on input "text" at bounding box center [97, 152] width 121 height 13
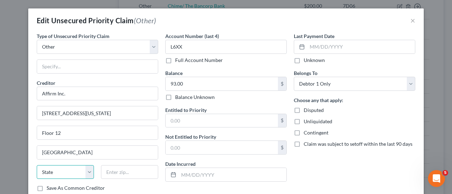
click at [80, 174] on select "State [US_STATE] AK AR AZ CA CO CT DE DC [GEOGRAPHIC_DATA] [GEOGRAPHIC_DATA] GU…" at bounding box center [65, 172] width 57 height 14
click at [37, 165] on select "State [US_STATE] AK AR AZ CA CO CT DE DC [GEOGRAPHIC_DATA] [GEOGRAPHIC_DATA] GU…" at bounding box center [65, 172] width 57 height 14
click at [115, 169] on input "text" at bounding box center [129, 172] width 57 height 14
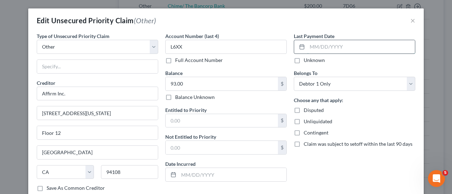
click at [224, 44] on input "text" at bounding box center [361, 46] width 108 height 13
click at [214, 173] on input "text" at bounding box center [232, 174] width 108 height 13
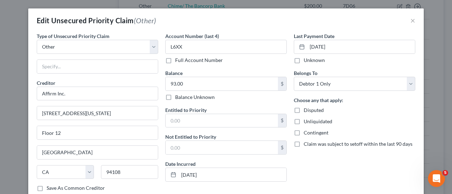
scroll to position [79, 0]
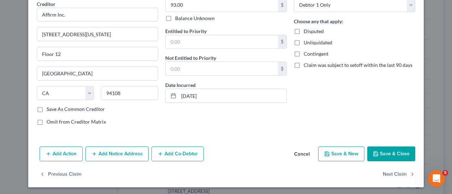
click at [224, 151] on button "Save & Close" at bounding box center [391, 154] width 48 height 15
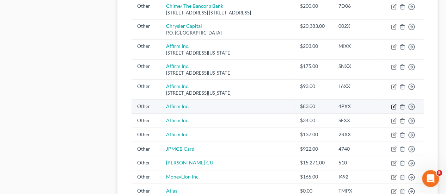
click at [224, 105] on icon "button" at bounding box center [394, 106] width 3 height 3
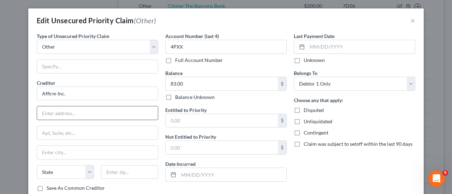
click at [135, 115] on input "text" at bounding box center [97, 113] width 121 height 13
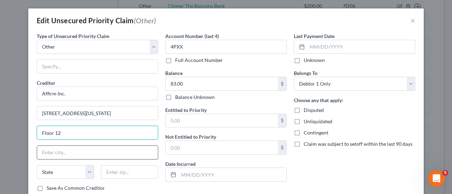
click at [63, 149] on input "text" at bounding box center [97, 152] width 121 height 13
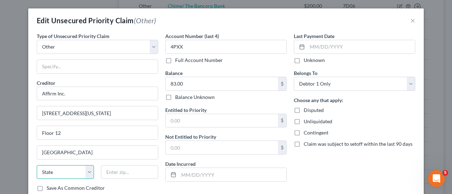
click at [57, 177] on select "State [US_STATE] AK AR AZ CA CO CT DE DC [GEOGRAPHIC_DATA] [GEOGRAPHIC_DATA] GU…" at bounding box center [65, 172] width 57 height 14
click at [37, 165] on select "State [US_STATE] AK AR AZ CA CO CT DE DC [GEOGRAPHIC_DATA] [GEOGRAPHIC_DATA] GU…" at bounding box center [65, 172] width 57 height 14
click at [114, 167] on input "text" at bounding box center [129, 172] width 57 height 14
click at [198, 178] on input "text" at bounding box center [232, 174] width 108 height 13
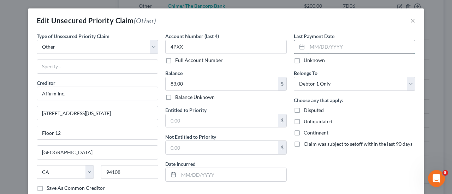
click at [224, 48] on input "text" at bounding box center [361, 46] width 108 height 13
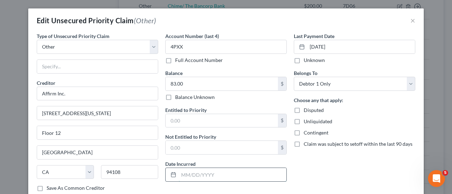
click at [224, 175] on input "text" at bounding box center [232, 174] width 108 height 13
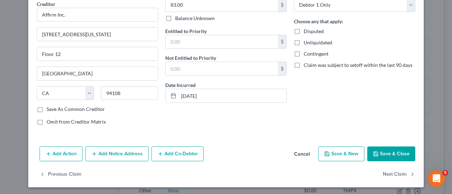
click at [224, 147] on button "Save & Close" at bounding box center [391, 154] width 48 height 15
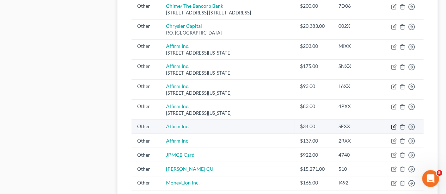
click at [224, 127] on icon "button" at bounding box center [394, 127] width 6 height 6
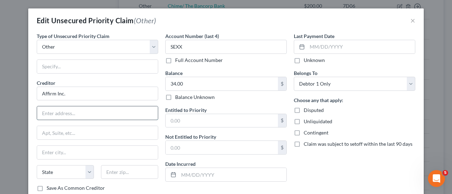
click at [102, 115] on input "text" at bounding box center [97, 113] width 121 height 13
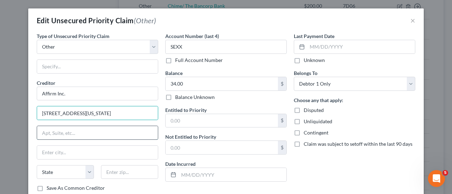
click at [108, 129] on input "text" at bounding box center [97, 132] width 121 height 13
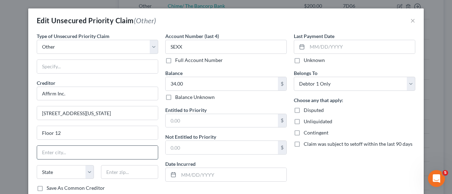
click at [79, 147] on input "text" at bounding box center [97, 152] width 121 height 13
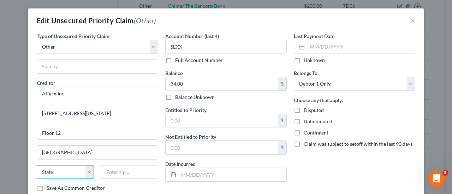
click at [63, 167] on select "State [US_STATE] AK AR AZ CA CO CT DE DC [GEOGRAPHIC_DATA] [GEOGRAPHIC_DATA] GU…" at bounding box center [65, 172] width 57 height 14
click at [37, 165] on select "State [US_STATE] AK AR AZ CA CO CT DE DC [GEOGRAPHIC_DATA] [GEOGRAPHIC_DATA] GU…" at bounding box center [65, 172] width 57 height 14
click at [127, 172] on input "text" at bounding box center [129, 172] width 57 height 14
click at [211, 175] on input "text" at bounding box center [232, 174] width 108 height 13
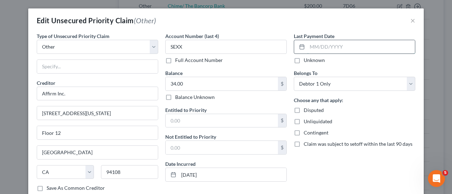
click at [224, 44] on input "text" at bounding box center [361, 46] width 108 height 13
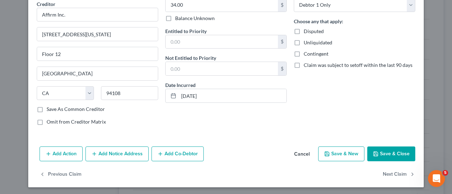
click at [224, 148] on button "Save & Close" at bounding box center [391, 154] width 48 height 15
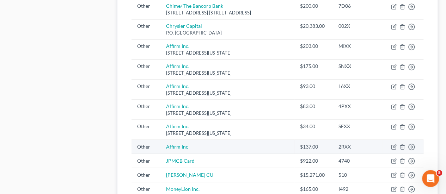
click at [224, 149] on td "Move to D Move to F Move to G Move to Notice Only" at bounding box center [403, 147] width 41 height 14
click at [224, 146] on icon "button" at bounding box center [394, 146] width 3 height 3
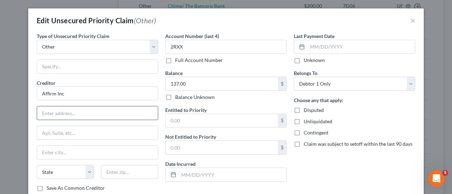
click at [117, 110] on input "text" at bounding box center [97, 113] width 121 height 13
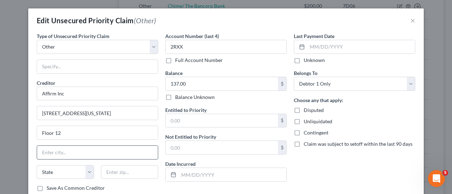
click at [72, 149] on input "text" at bounding box center [97, 152] width 121 height 13
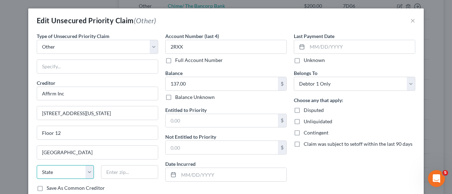
click at [80, 176] on select "State [US_STATE] AK AR AZ CA CO CT DE DC [GEOGRAPHIC_DATA] [GEOGRAPHIC_DATA] GU…" at bounding box center [65, 172] width 57 height 14
click at [37, 165] on select "State [US_STATE] AK AR AZ CA CO CT DE DC [GEOGRAPHIC_DATA] [GEOGRAPHIC_DATA] GU…" at bounding box center [65, 172] width 57 height 14
click at [114, 173] on input "text" at bounding box center [129, 172] width 57 height 14
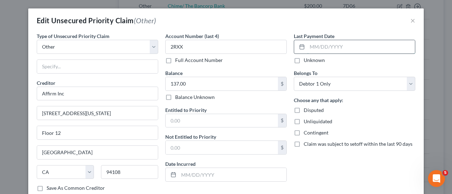
click at [224, 45] on input "text" at bounding box center [361, 46] width 108 height 13
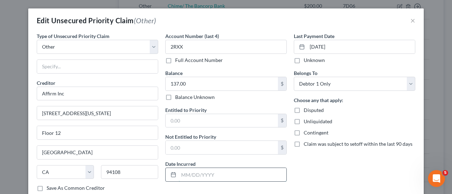
click at [214, 178] on input "text" at bounding box center [232, 174] width 108 height 13
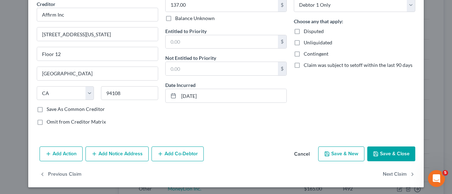
click at [224, 153] on button "Save & Close" at bounding box center [391, 154] width 48 height 15
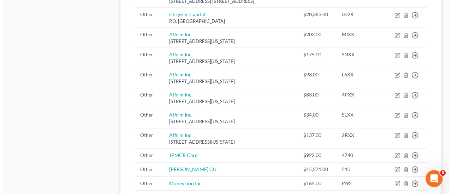
scroll to position [550, 0]
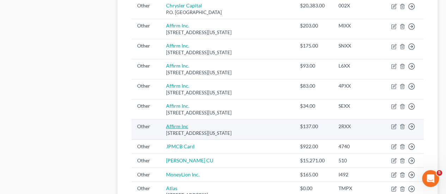
click at [175, 123] on link "Affirm Inc" at bounding box center [177, 126] width 22 height 6
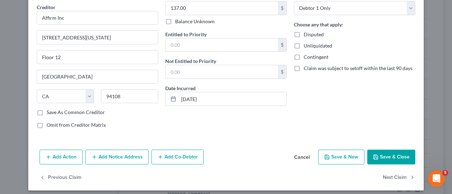
scroll to position [79, 0]
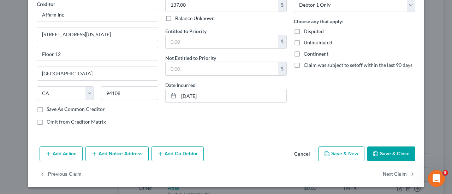
click at [224, 151] on button "Save & New" at bounding box center [341, 154] width 46 height 15
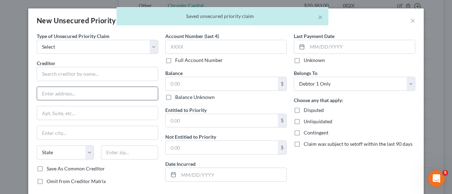
click at [61, 97] on input "text" at bounding box center [97, 93] width 121 height 13
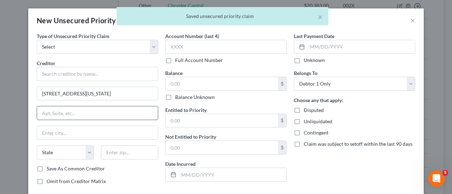
click at [80, 114] on input "text" at bounding box center [97, 113] width 121 height 13
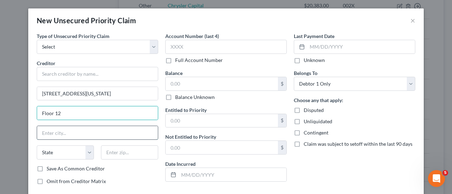
click at [81, 129] on input "text" at bounding box center [97, 132] width 121 height 13
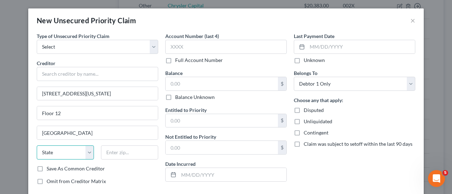
click at [83, 147] on select "State [US_STATE] AK AR AZ CA CO CT DE DC [GEOGRAPHIC_DATA] [GEOGRAPHIC_DATA] GU…" at bounding box center [65, 153] width 57 height 14
click at [37, 146] on select "State [US_STATE] AK AR AZ CA CO CT DE DC [GEOGRAPHIC_DATA] [GEOGRAPHIC_DATA] GU…" at bounding box center [65, 153] width 57 height 14
click at [63, 148] on select "State [US_STATE] AK AR AZ CA CO CT DE DC [GEOGRAPHIC_DATA] [GEOGRAPHIC_DATA] GU…" at bounding box center [65, 153] width 57 height 14
click at [37, 146] on select "State [US_STATE] AK AR AZ CA CO CT DE DC [GEOGRAPHIC_DATA] [GEOGRAPHIC_DATA] GU…" at bounding box center [65, 153] width 57 height 14
click at [137, 158] on input "text" at bounding box center [129, 153] width 57 height 14
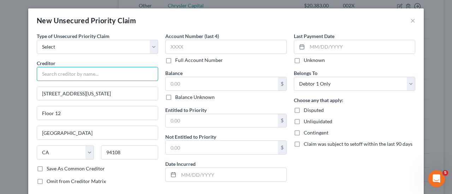
click at [87, 77] on input "text" at bounding box center [97, 74] width 121 height 14
click at [218, 76] on div "Balance $ Balance Unknown Balance Undetermined $ Balance Unknown" at bounding box center [225, 84] width 121 height 31
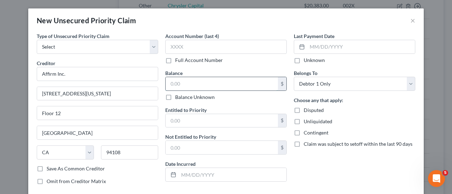
click at [214, 81] on input "text" at bounding box center [221, 83] width 112 height 13
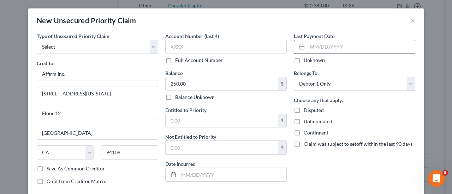
click at [224, 49] on input "text" at bounding box center [361, 46] width 108 height 13
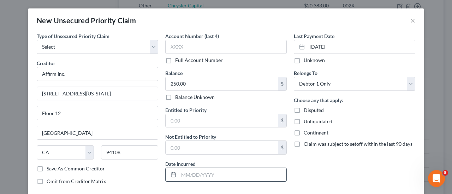
click at [224, 173] on input "text" at bounding box center [232, 174] width 108 height 13
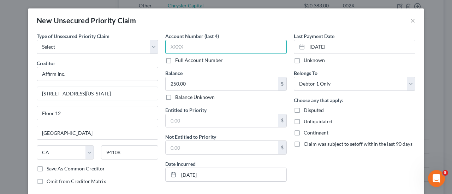
click at [198, 50] on input "text" at bounding box center [225, 47] width 121 height 14
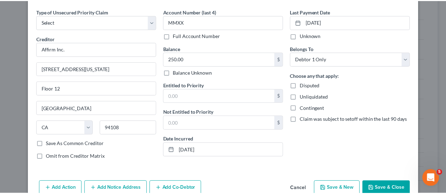
scroll to position [39, 0]
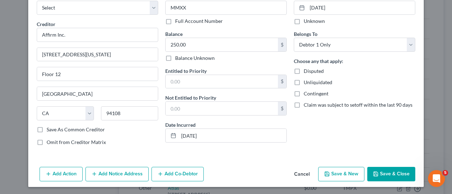
click at [224, 174] on button "Save & Close" at bounding box center [391, 174] width 48 height 15
click at [224, 20] on label "Unknown" at bounding box center [313, 21] width 21 height 7
click at [224, 20] on input "Unknown" at bounding box center [308, 20] width 5 height 5
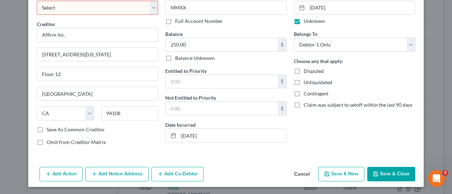
click at [133, 7] on select "Select Taxes & Other Government Units Domestic Support Obligations Extensions o…" at bounding box center [97, 8] width 121 height 14
click at [37, 1] on select "Select Taxes & Other Government Units Domestic Support Obligations Extensions o…" at bounding box center [97, 8] width 121 height 14
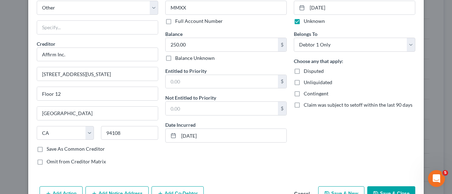
click at [224, 188] on button "Save & Close" at bounding box center [391, 194] width 48 height 15
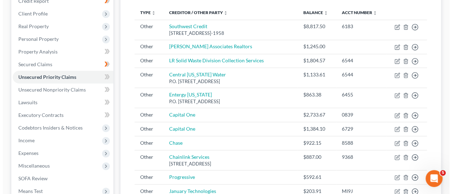
scroll to position [32, 0]
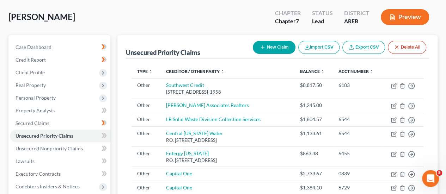
click at [224, 47] on button "Delete All" at bounding box center [407, 47] width 38 height 13
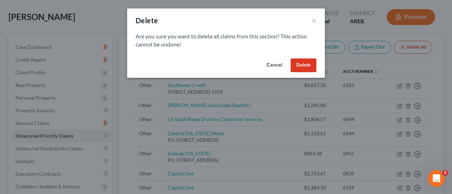
click at [224, 63] on button "Cancel" at bounding box center [274, 66] width 27 height 14
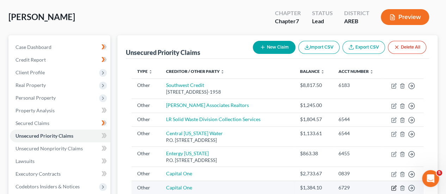
click at [224, 188] on icon "button" at bounding box center [394, 187] width 3 height 3
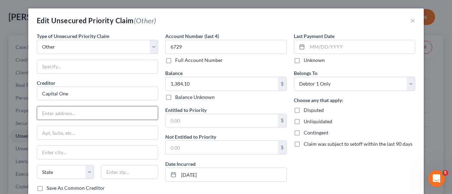
click at [63, 113] on input "text" at bounding box center [97, 113] width 121 height 13
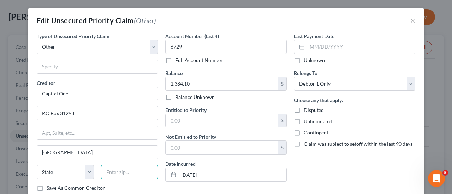
click at [113, 173] on input "text" at bounding box center [129, 172] width 57 height 14
click at [78, 169] on select "State [US_STATE] AK AR AZ CA CO CT DE DC [GEOGRAPHIC_DATA] [GEOGRAPHIC_DATA] GU…" at bounding box center [65, 172] width 57 height 14
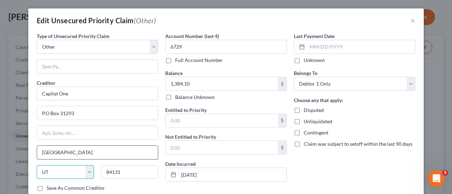
click at [37, 165] on select "State [US_STATE] AK AR AZ CA CO CT DE DC [GEOGRAPHIC_DATA] [GEOGRAPHIC_DATA] GU…" at bounding box center [65, 172] width 57 height 14
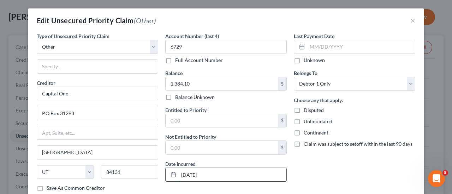
click at [216, 173] on input "[DATE]" at bounding box center [232, 174] width 108 height 13
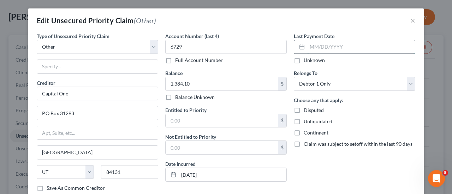
click at [224, 48] on input "text" at bounding box center [361, 46] width 108 height 13
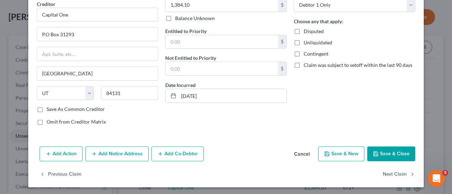
click at [224, 151] on button "Save & Close" at bounding box center [391, 154] width 48 height 15
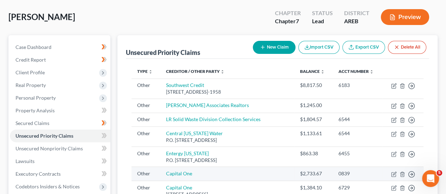
click at [224, 173] on td "Move to D Move to F Move to G Move to Notice Only" at bounding box center [403, 174] width 41 height 14
click at [224, 175] on icon "button" at bounding box center [394, 175] width 6 height 6
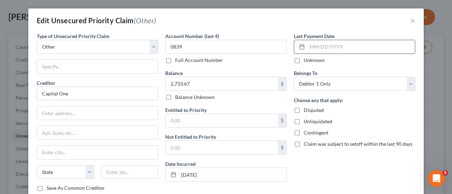
click at [224, 51] on input "text" at bounding box center [361, 46] width 108 height 13
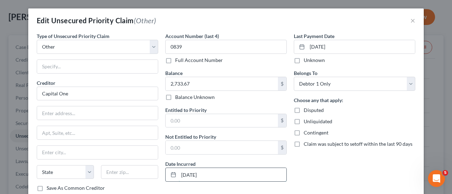
click at [214, 175] on input "[DATE]" at bounding box center [232, 174] width 108 height 13
click at [66, 113] on input "text" at bounding box center [97, 113] width 121 height 13
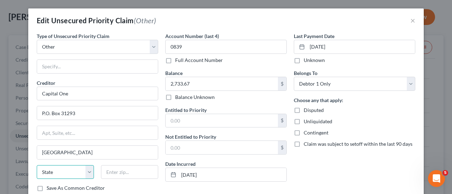
click at [71, 170] on select "State [US_STATE] AK AR AZ CA CO CT DE DC [GEOGRAPHIC_DATA] [GEOGRAPHIC_DATA] GU…" at bounding box center [65, 172] width 57 height 14
click at [37, 165] on select "State [US_STATE] AK AR AZ CA CO CT DE DC [GEOGRAPHIC_DATA] [GEOGRAPHIC_DATA] GU…" at bounding box center [65, 172] width 57 height 14
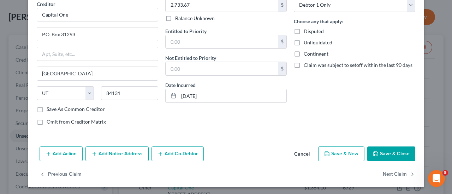
click at [224, 158] on button "Save & Close" at bounding box center [391, 154] width 48 height 15
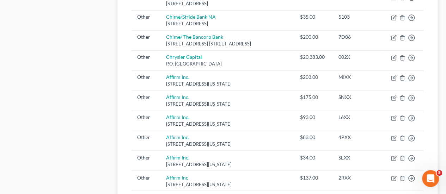
scroll to position [512, 0]
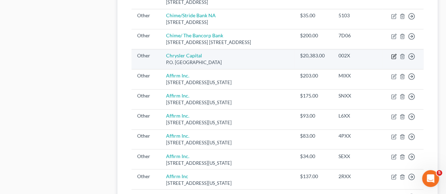
click at [224, 56] on icon "button" at bounding box center [394, 56] width 4 height 4
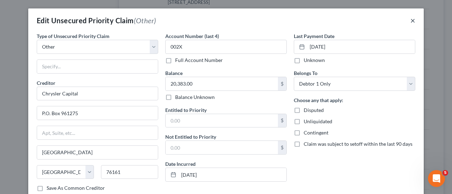
click at [224, 21] on button "×" at bounding box center [412, 20] width 5 height 8
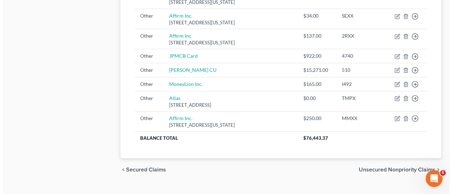
scroll to position [663, 0]
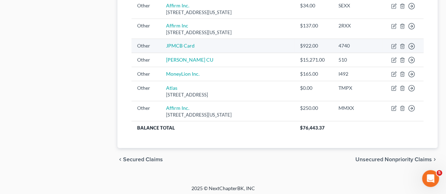
click at [224, 46] on td "Move to D Move to F Move to G Move to Notice Only" at bounding box center [403, 46] width 41 height 14
click at [224, 44] on icon "button" at bounding box center [394, 45] width 3 height 3
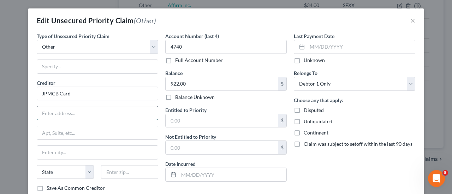
click at [87, 113] on input "text" at bounding box center [97, 113] width 121 height 13
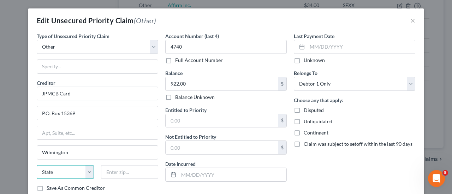
click at [51, 172] on select "State [US_STATE] AK AR AZ CA CO CT DE DC [GEOGRAPHIC_DATA] [GEOGRAPHIC_DATA] GU…" at bounding box center [65, 172] width 57 height 14
click at [37, 165] on select "State [US_STATE] AK AR AZ CA CO CT DE DC [GEOGRAPHIC_DATA] [GEOGRAPHIC_DATA] GU…" at bounding box center [65, 172] width 57 height 14
click at [203, 181] on div at bounding box center [225, 175] width 121 height 14
click at [195, 170] on input "text" at bounding box center [232, 174] width 108 height 13
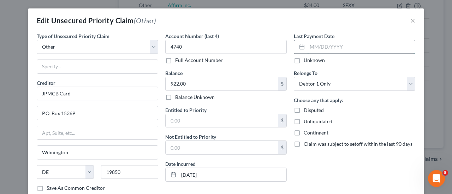
click at [224, 48] on input "text" at bounding box center [361, 46] width 108 height 13
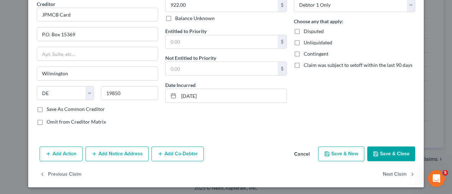
click at [224, 153] on button "Save & Close" at bounding box center [391, 154] width 48 height 15
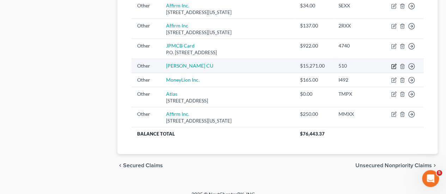
click at [224, 65] on icon "button" at bounding box center [394, 66] width 6 height 6
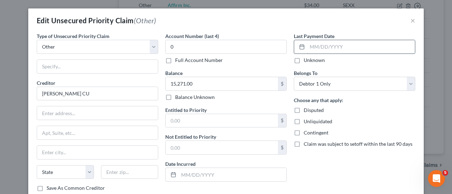
click at [224, 47] on input "text" at bounding box center [361, 46] width 108 height 13
click at [195, 175] on input "text" at bounding box center [232, 174] width 108 height 13
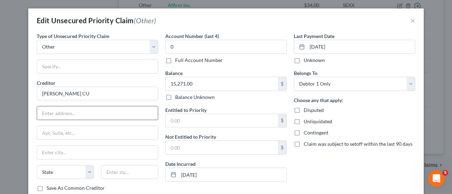
click at [66, 115] on input "text" at bounding box center [97, 113] width 121 height 13
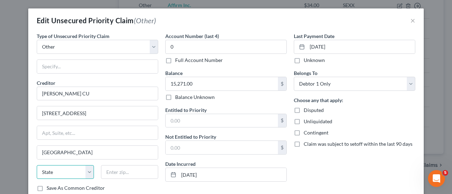
click at [69, 165] on select "State [US_STATE] AK AR AZ CA CO CT DE DC [GEOGRAPHIC_DATA] [GEOGRAPHIC_DATA] GU…" at bounding box center [65, 172] width 57 height 14
click at [37, 165] on select "State [US_STATE] AK AR AZ CA CO CT DE DC [GEOGRAPHIC_DATA] [GEOGRAPHIC_DATA] GU…" at bounding box center [65, 172] width 57 height 14
click at [128, 168] on input "text" at bounding box center [129, 172] width 57 height 14
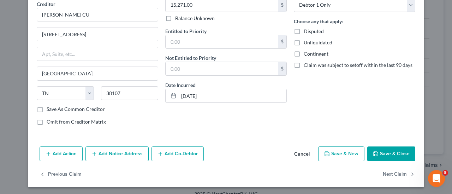
click at [224, 156] on button "Save & Close" at bounding box center [391, 154] width 48 height 15
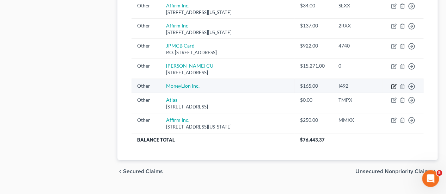
click at [224, 84] on td "Move to D Move to F Move to G Move to Notice Only" at bounding box center [403, 86] width 41 height 14
click at [224, 84] on icon "button" at bounding box center [394, 87] width 6 height 6
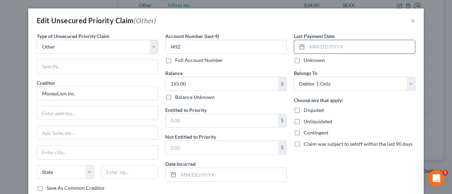
click at [224, 48] on input "text" at bounding box center [361, 46] width 108 height 13
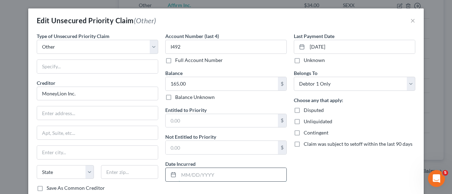
click at [224, 171] on input "text" at bounding box center [232, 174] width 108 height 13
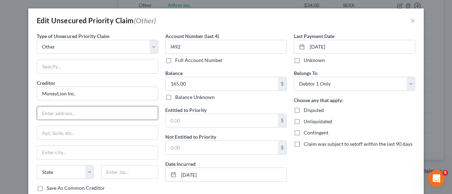
click at [85, 106] on div at bounding box center [97, 113] width 121 height 14
click at [82, 115] on input "text" at bounding box center [97, 113] width 121 height 13
click at [82, 108] on input "P.O. Box" at bounding box center [97, 113] width 121 height 13
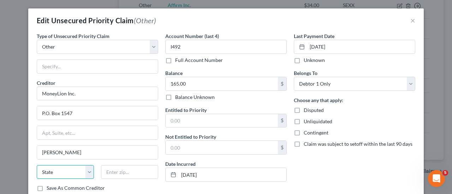
click at [79, 168] on select "State [US_STATE] AK AR AZ CA CO CT DE DC [GEOGRAPHIC_DATA] [GEOGRAPHIC_DATA] GU…" at bounding box center [65, 172] width 57 height 14
click at [37, 165] on select "State [US_STATE] AK AR AZ CA CO CT DE DC [GEOGRAPHIC_DATA] [GEOGRAPHIC_DATA] GU…" at bounding box center [65, 172] width 57 height 14
click at [116, 170] on input "text" at bounding box center [129, 172] width 57 height 14
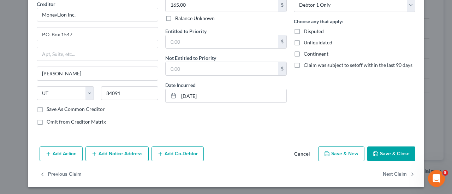
click at [224, 147] on button "Save & Close" at bounding box center [391, 154] width 48 height 15
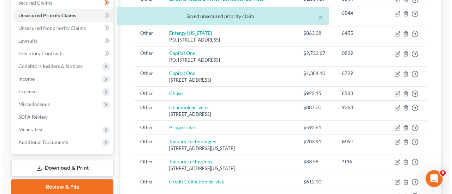
scroll to position [0, 0]
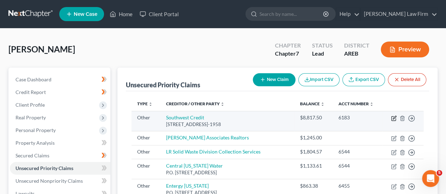
click at [224, 117] on icon "button" at bounding box center [394, 119] width 4 height 4
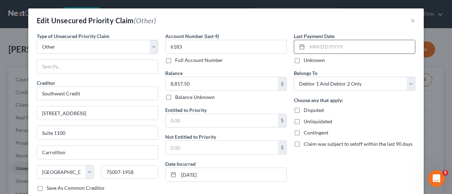
click at [224, 44] on input "text" at bounding box center [361, 46] width 108 height 13
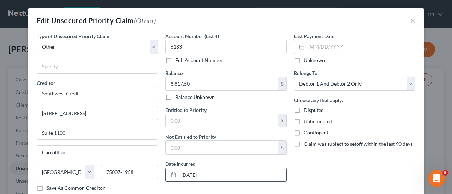
click at [196, 173] on input "[DATE]" at bounding box center [232, 174] width 108 height 13
click at [190, 175] on input "[DATE]" at bounding box center [232, 174] width 108 height 13
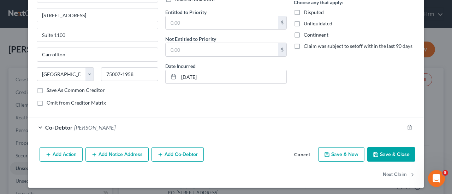
scroll to position [98, 0]
click at [224, 152] on button "Save & Close" at bounding box center [391, 154] width 48 height 15
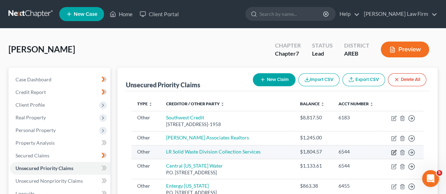
click at [224, 150] on icon "button" at bounding box center [394, 153] width 6 height 6
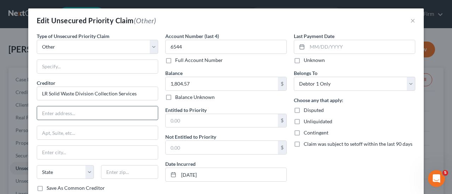
click at [108, 116] on input "text" at bounding box center [97, 113] width 121 height 13
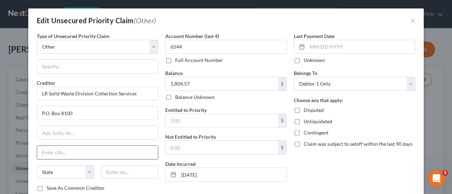
click at [65, 153] on input "text" at bounding box center [97, 152] width 121 height 13
click at [74, 171] on select "State [US_STATE] AK AR AZ CA CO CT DE DC [GEOGRAPHIC_DATA] [GEOGRAPHIC_DATA] GU…" at bounding box center [65, 172] width 57 height 14
click at [37, 165] on select "State [US_STATE] AK AR AZ CA CO CT DE DC [GEOGRAPHIC_DATA] [GEOGRAPHIC_DATA] GU…" at bounding box center [65, 172] width 57 height 14
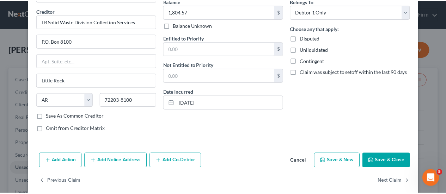
scroll to position [79, 0]
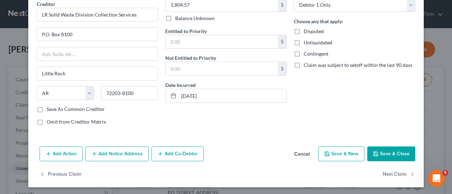
click at [224, 152] on button "Save & Close" at bounding box center [391, 154] width 48 height 15
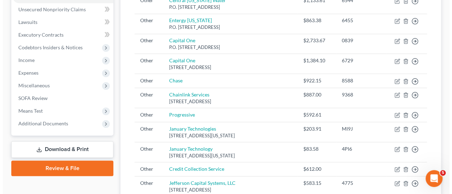
scroll to position [2, 0]
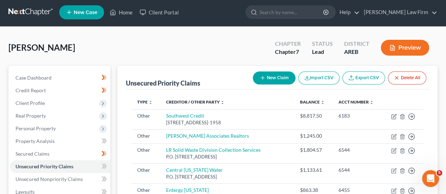
click at [224, 48] on icon "button" at bounding box center [392, 48] width 6 height 6
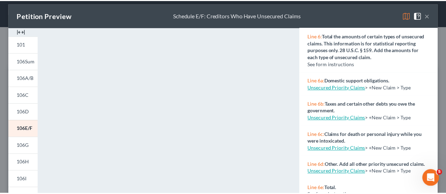
scroll to position [0, 0]
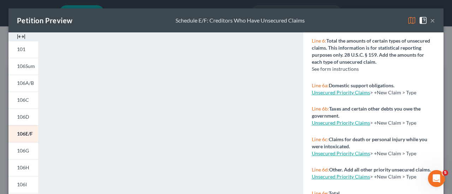
click at [224, 22] on button "×" at bounding box center [432, 20] width 5 height 8
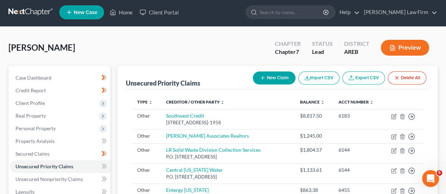
click at [21, 13] on link at bounding box center [30, 12] width 45 height 13
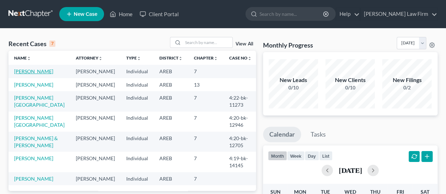
click at [42, 70] on link "[PERSON_NAME]" at bounding box center [33, 71] width 39 height 6
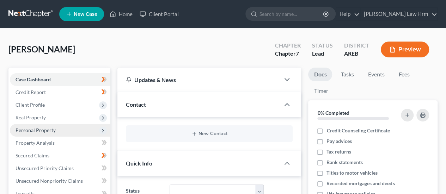
click at [85, 132] on span "Personal Property" at bounding box center [60, 130] width 101 height 13
click at [77, 128] on span "Personal Property" at bounding box center [60, 130] width 101 height 13
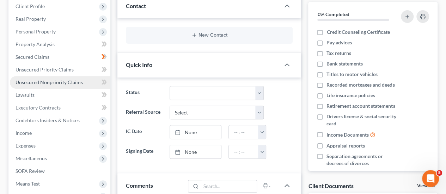
click at [68, 84] on span "Unsecured Nonpriority Claims" at bounding box center [49, 82] width 67 height 6
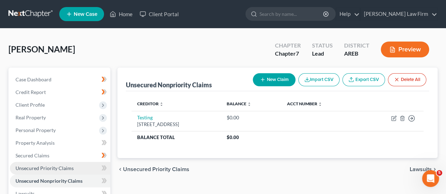
click at [78, 163] on link "Unsecured Priority Claims" at bounding box center [60, 168] width 101 height 13
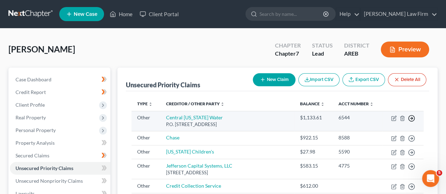
click at [411, 119] on line "button" at bounding box center [412, 119] width 2 height 0
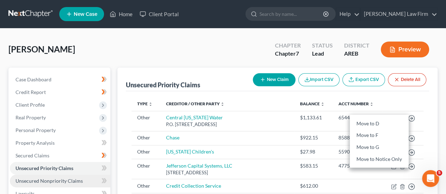
click at [40, 177] on link "Unsecured Nonpriority Claims" at bounding box center [60, 181] width 101 height 13
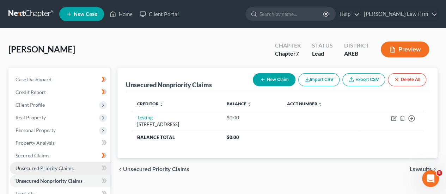
click at [44, 167] on span "Unsecured Priority Claims" at bounding box center [45, 168] width 58 height 6
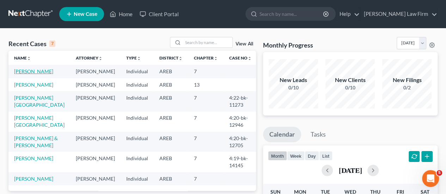
click at [42, 73] on link "[PERSON_NAME]" at bounding box center [33, 71] width 39 height 6
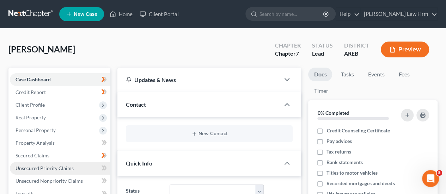
click at [61, 170] on span "Unsecured Priority Claims" at bounding box center [45, 168] width 58 height 6
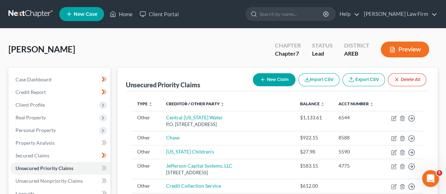
click at [356, 81] on link "Export CSV" at bounding box center [364, 79] width 43 height 13
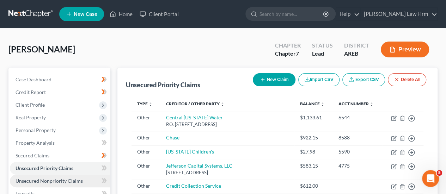
click at [51, 184] on link "Unsecured Nonpriority Claims" at bounding box center [60, 181] width 101 height 13
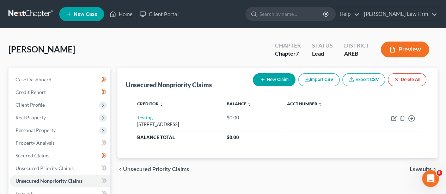
click at [337, 81] on button "Import CSV" at bounding box center [318, 79] width 41 height 13
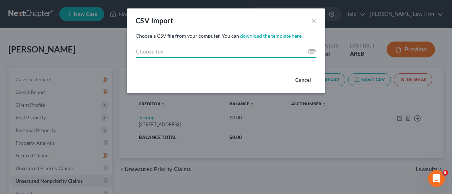
click at [311, 50] on input "Choose file" at bounding box center [225, 51] width 181 height 13
type input "C:\fakepath\export.csv"
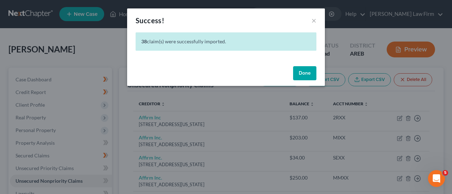
click at [304, 71] on button "Done" at bounding box center [304, 73] width 23 height 14
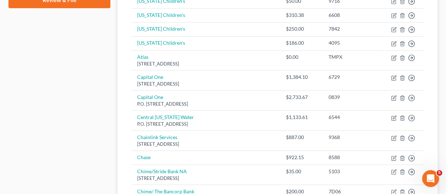
scroll to position [56, 0]
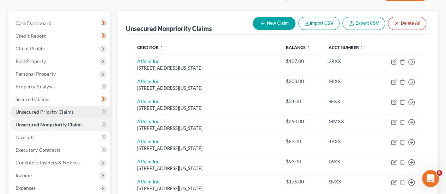
click at [29, 112] on span "Unsecured Priority Claims" at bounding box center [45, 112] width 58 height 6
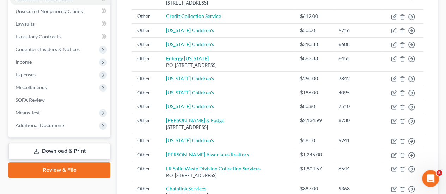
scroll to position [91, 0]
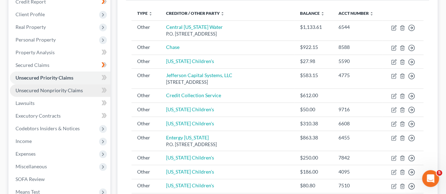
click at [66, 95] on link "Unsecured Nonpriority Claims" at bounding box center [60, 90] width 101 height 13
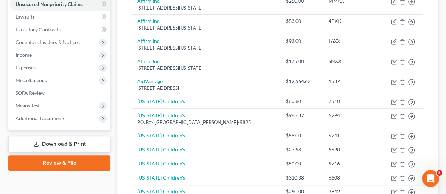
scroll to position [17, 0]
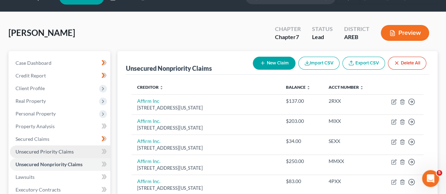
click at [65, 151] on span "Unsecured Priority Claims" at bounding box center [45, 152] width 58 height 6
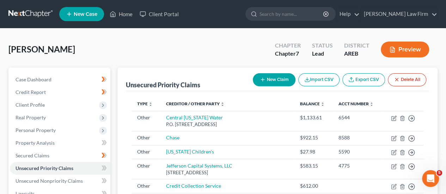
click at [402, 80] on button "Delete All" at bounding box center [407, 79] width 38 height 13
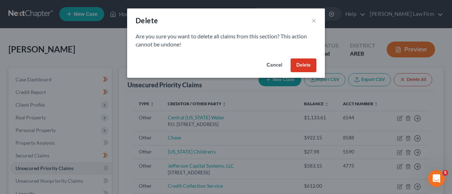
click at [298, 64] on button "Delete" at bounding box center [303, 66] width 26 height 14
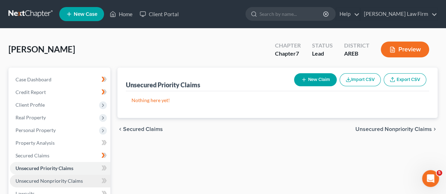
click at [77, 181] on span "Unsecured Nonpriority Claims" at bounding box center [49, 181] width 67 height 6
